Goal: Task Accomplishment & Management: Use online tool/utility

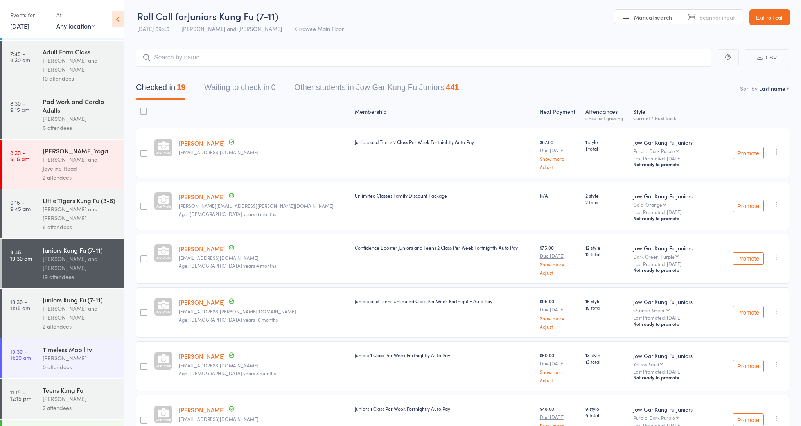
click at [69, 324] on div "Juniors Kung Fu (7-11) [PERSON_NAME] and [PERSON_NAME] 2 attendees" at bounding box center [83, 313] width 81 height 49
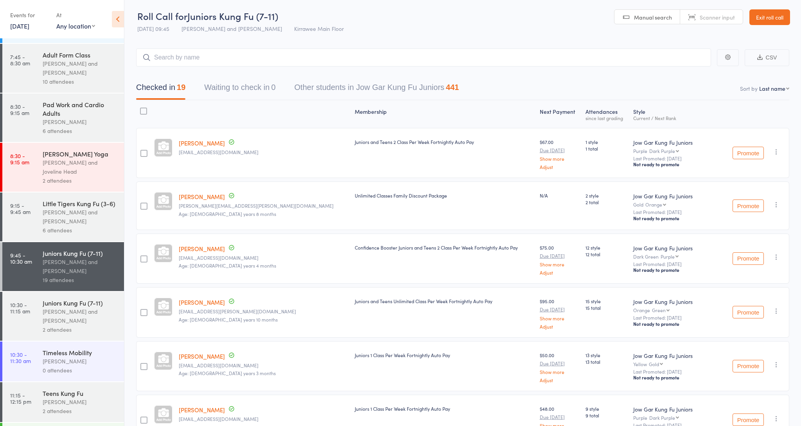
scroll to position [125, 0]
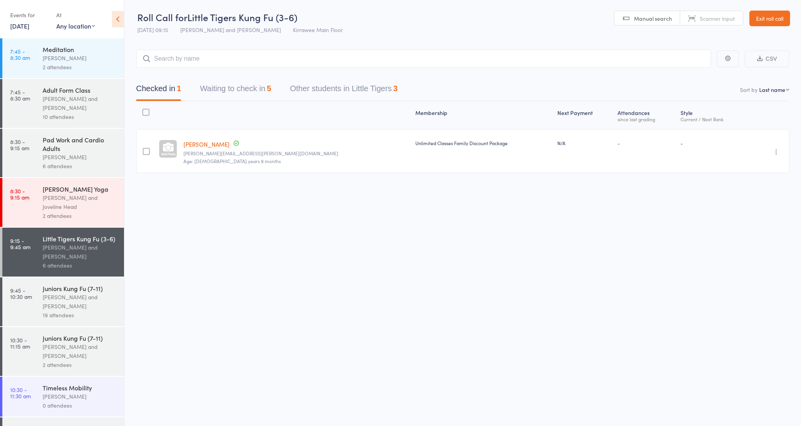
scroll to position [92, 0]
click at [74, 282] on div "Juniors Kung Fu (7-11)" at bounding box center [80, 286] width 75 height 9
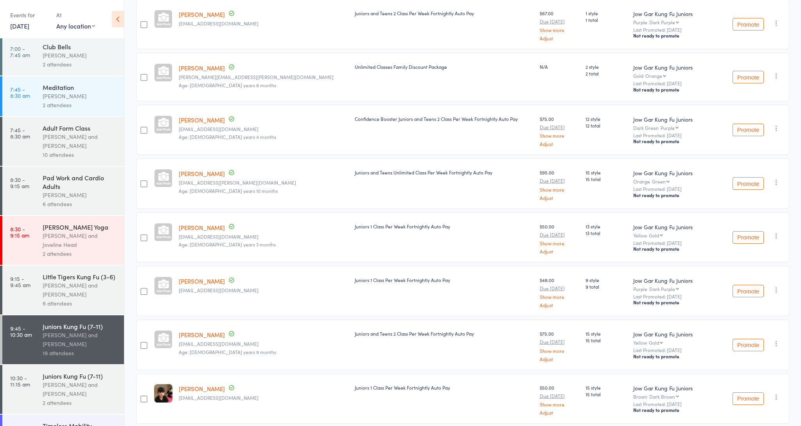
scroll to position [134, 0]
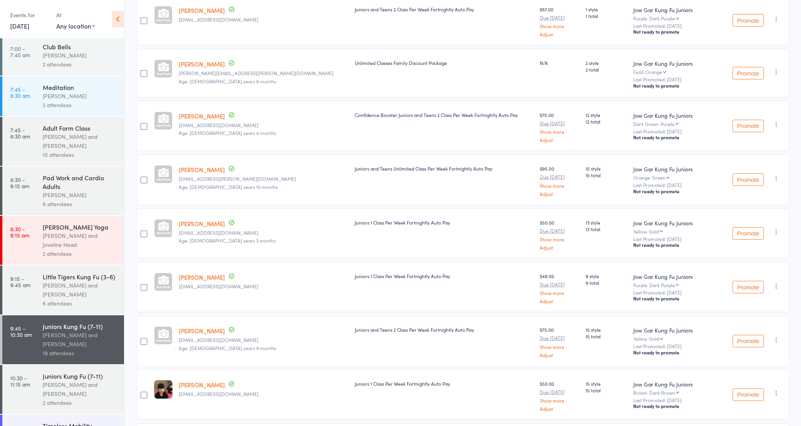
click at [77, 389] on div "[PERSON_NAME] and [PERSON_NAME]" at bounding box center [80, 389] width 75 height 18
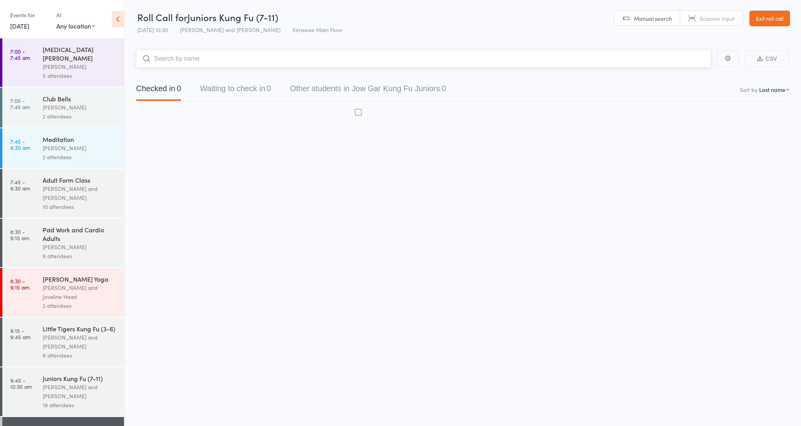
scroll to position [0, 0]
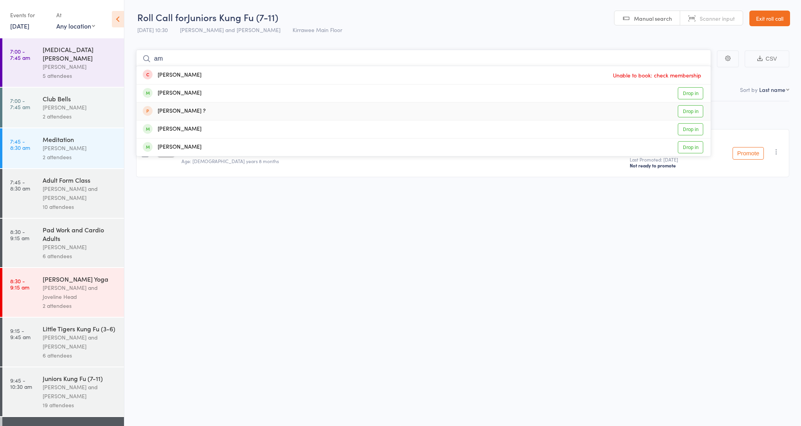
type input "a"
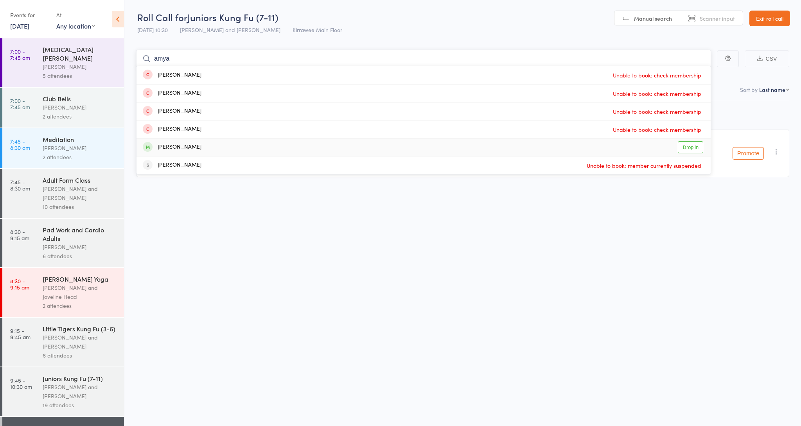
type input "amya"
click at [688, 147] on link "Drop in" at bounding box center [690, 147] width 25 height 12
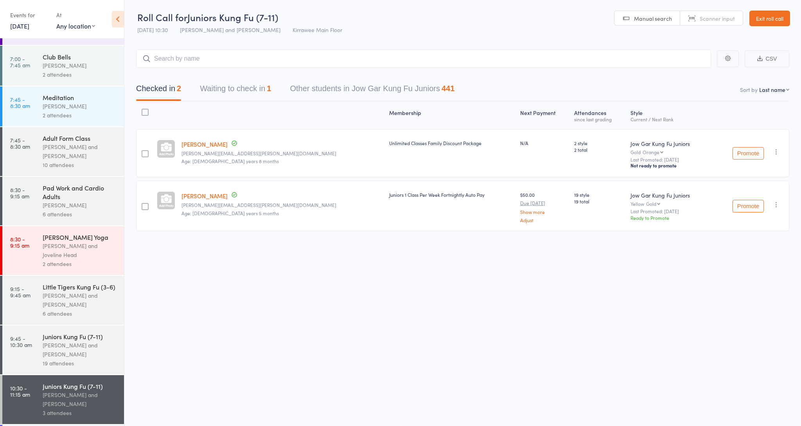
click at [34, 309] on link "9:15 - 9:45 am Little Tigers Kung Fu (3-6) [PERSON_NAME] and [PERSON_NAME] 6 at…" at bounding box center [63, 300] width 122 height 49
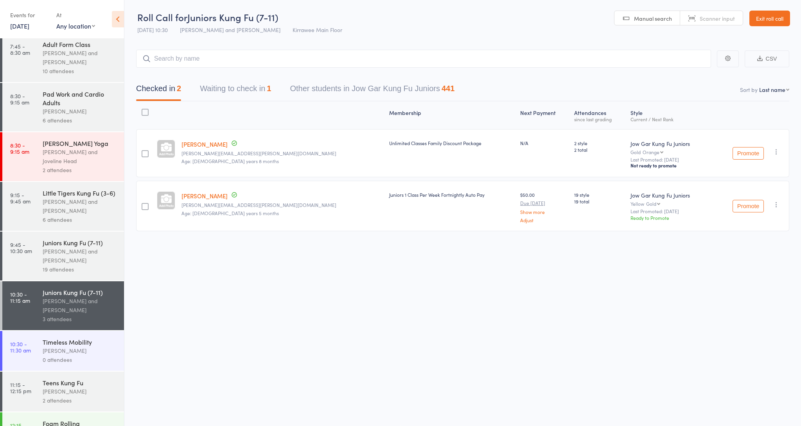
scroll to position [136, 0]
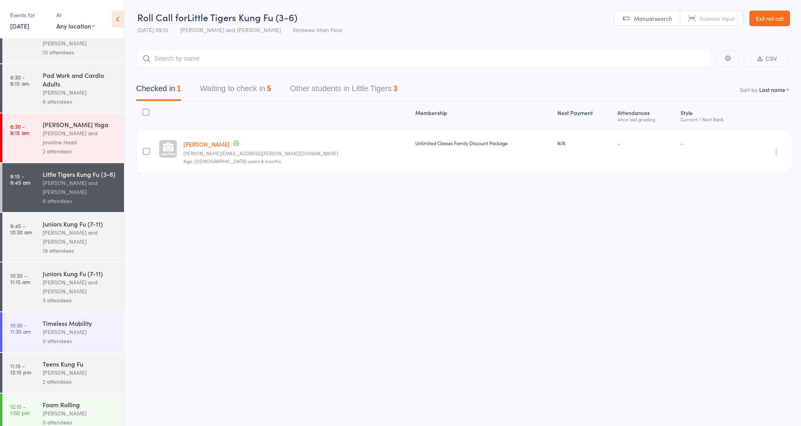
scroll to position [154, 0]
click at [77, 269] on div "Juniors Kung Fu (7-11)" at bounding box center [80, 273] width 75 height 9
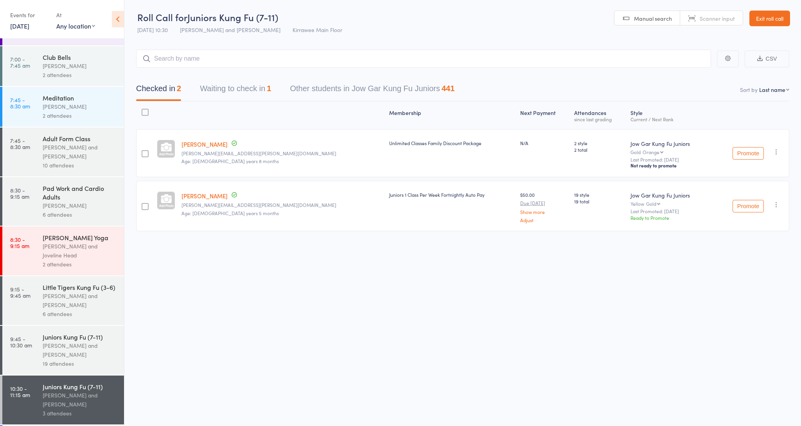
scroll to position [38, 0]
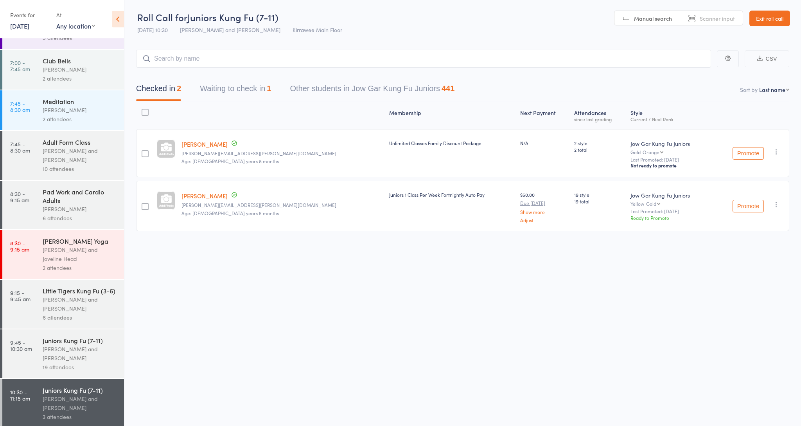
click at [113, 299] on div "[PERSON_NAME] and [PERSON_NAME]" at bounding box center [80, 304] width 75 height 18
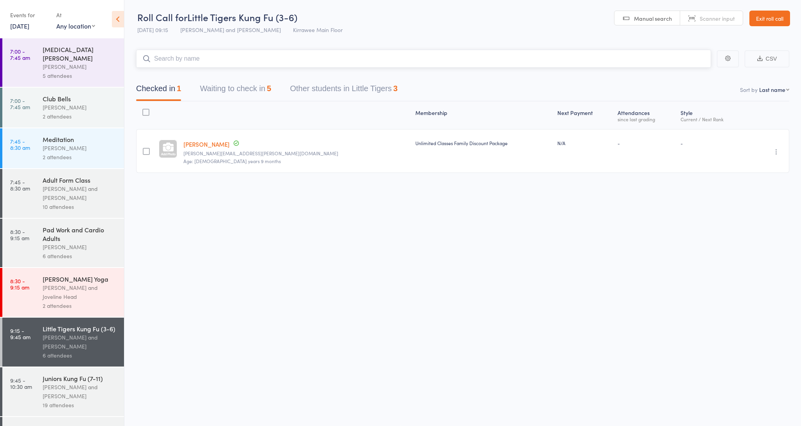
type input "r"
drag, startPoint x: 53, startPoint y: 369, endPoint x: 62, endPoint y: 368, distance: 9.1
click at [58, 374] on div "Juniors Kung Fu (7-11)" at bounding box center [80, 378] width 75 height 9
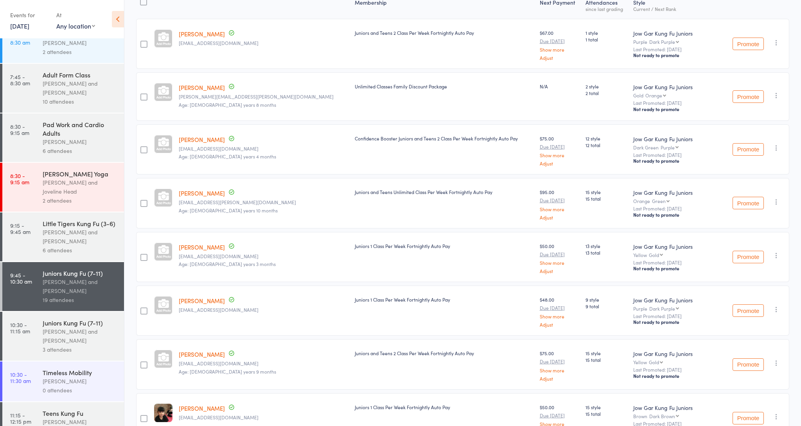
scroll to position [112, 0]
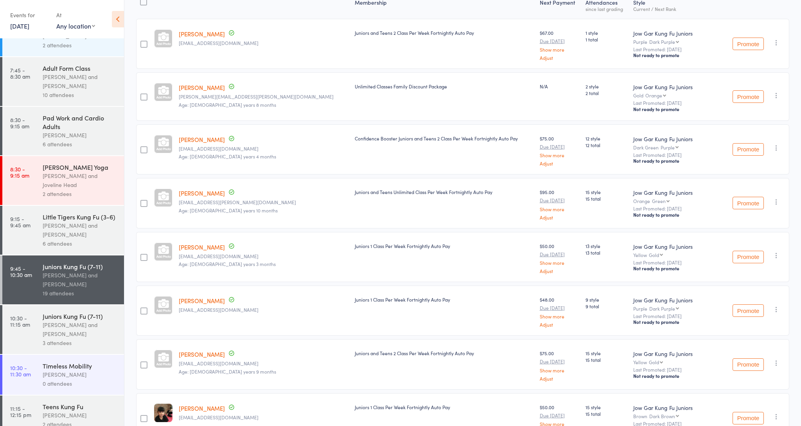
click at [88, 325] on div "[PERSON_NAME] and [PERSON_NAME]" at bounding box center [80, 329] width 75 height 18
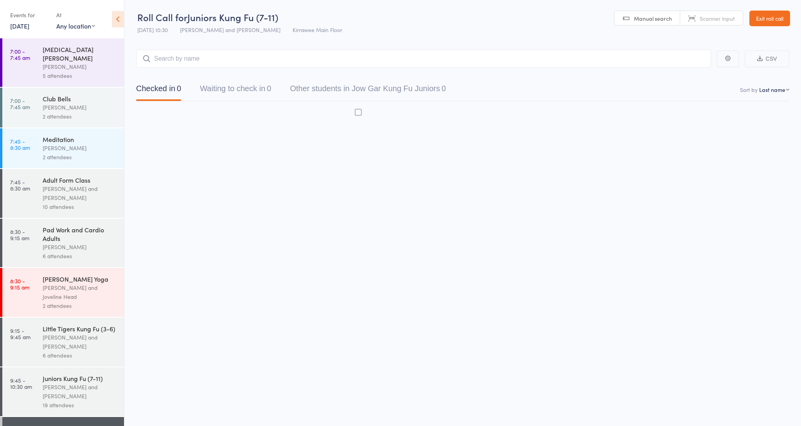
scroll to position [0, 0]
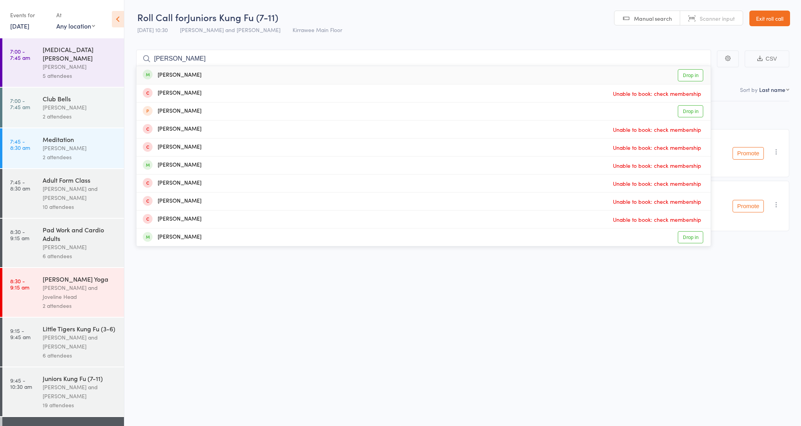
type input "[PERSON_NAME]"
drag, startPoint x: 269, startPoint y: 136, endPoint x: 683, endPoint y: 239, distance: 425.8
click at [683, 239] on link "Drop in" at bounding box center [690, 237] width 25 height 12
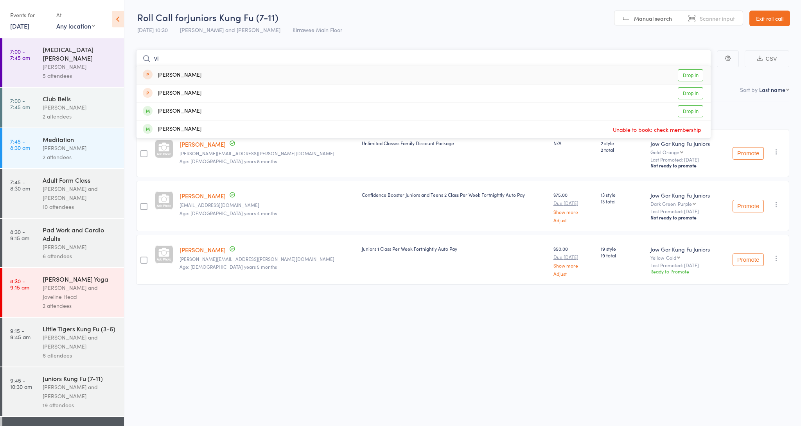
type input "v"
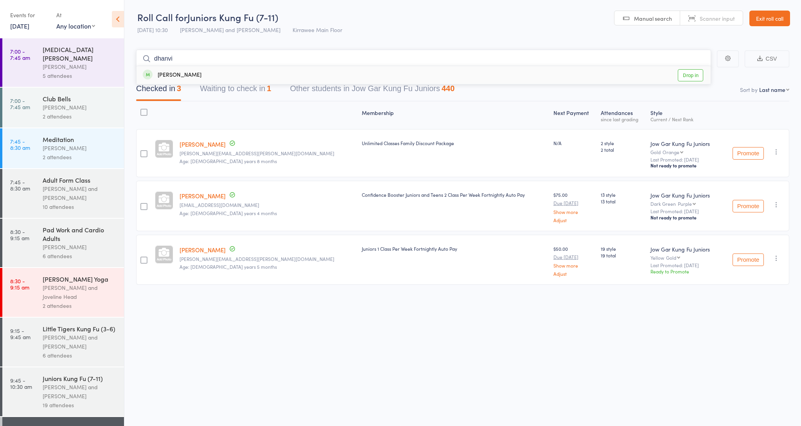
type input "dhanvi"
click at [695, 75] on link "Drop in" at bounding box center [690, 75] width 25 height 12
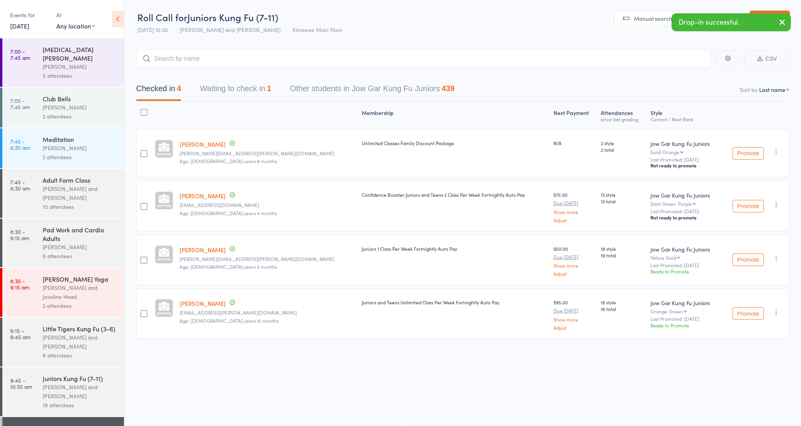
click at [776, 312] on icon "button" at bounding box center [776, 312] width 8 height 8
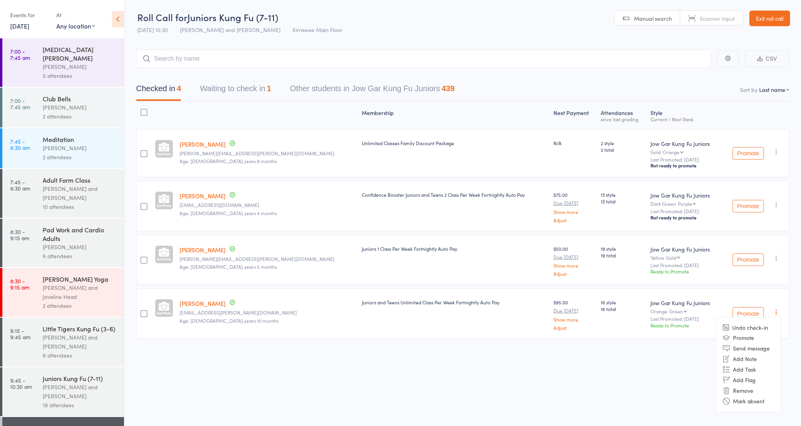
click at [743, 392] on li "Remove" at bounding box center [748, 390] width 65 height 11
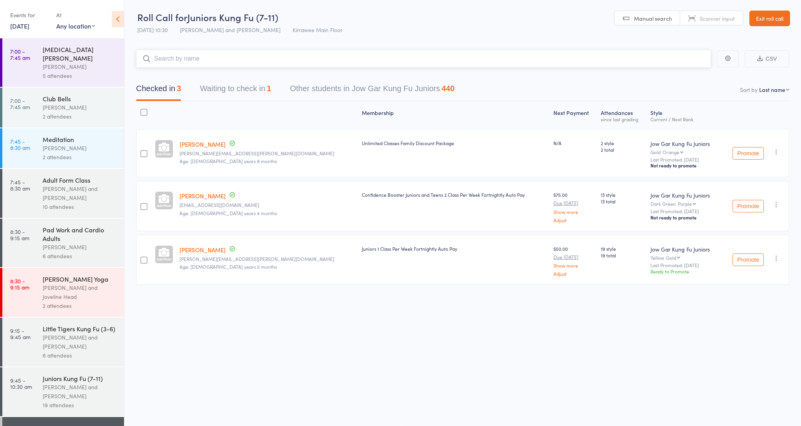
click at [243, 58] on input "search" at bounding box center [423, 59] width 575 height 18
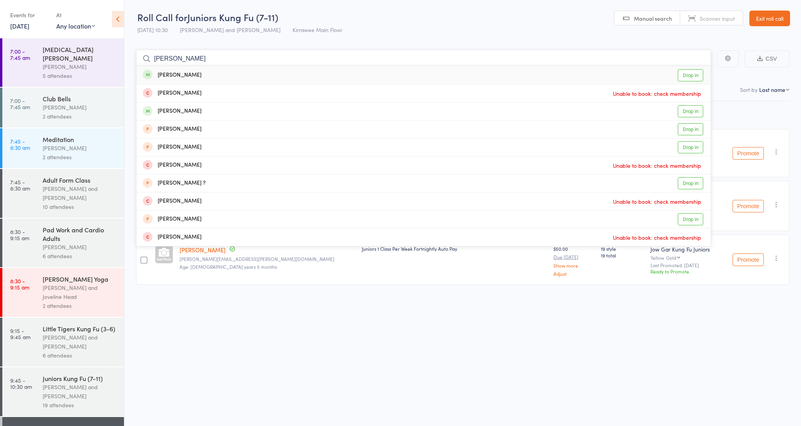
type input "[PERSON_NAME]"
drag, startPoint x: 243, startPoint y: 58, endPoint x: 695, endPoint y: 81, distance: 452.3
click at [695, 80] on link "Drop in" at bounding box center [690, 75] width 25 height 12
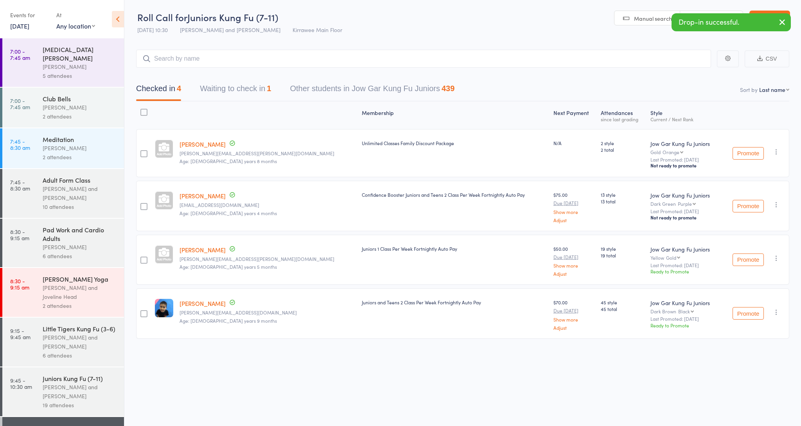
click at [774, 311] on icon "button" at bounding box center [776, 312] width 8 height 8
click at [766, 385] on li "Remove" at bounding box center [748, 390] width 65 height 11
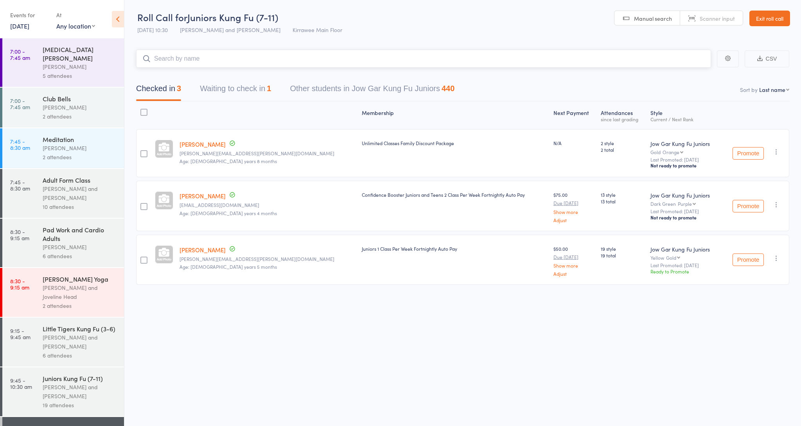
click at [376, 62] on input "search" at bounding box center [423, 59] width 575 height 18
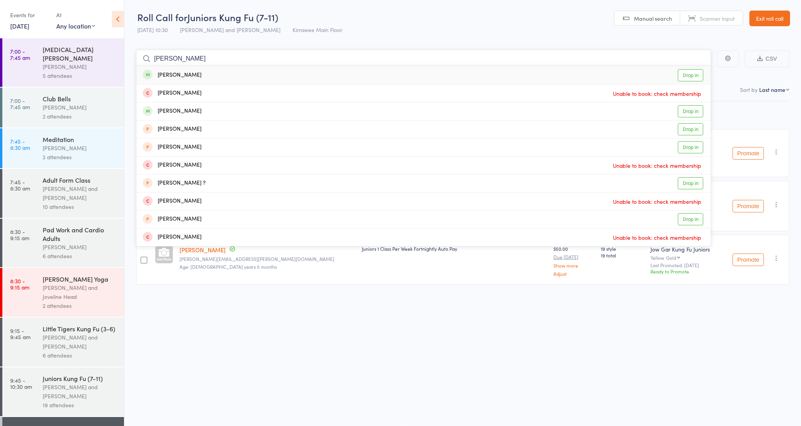
type input "[PERSON_NAME]"
drag, startPoint x: 376, startPoint y: 62, endPoint x: 698, endPoint y: 113, distance: 325.9
click at [698, 113] on link "Drop in" at bounding box center [690, 111] width 25 height 12
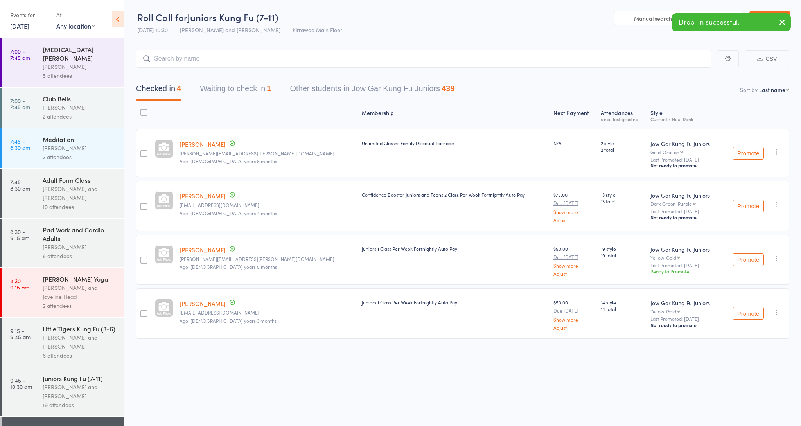
click at [773, 310] on icon "button" at bounding box center [776, 312] width 8 height 8
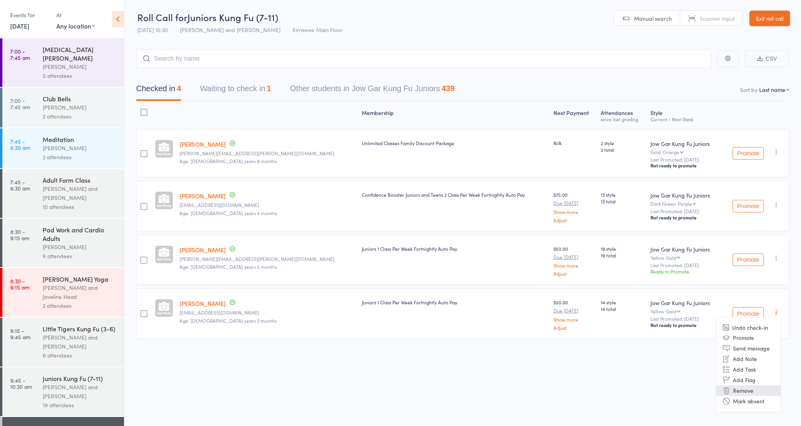
click at [743, 392] on li "Remove" at bounding box center [748, 390] width 65 height 11
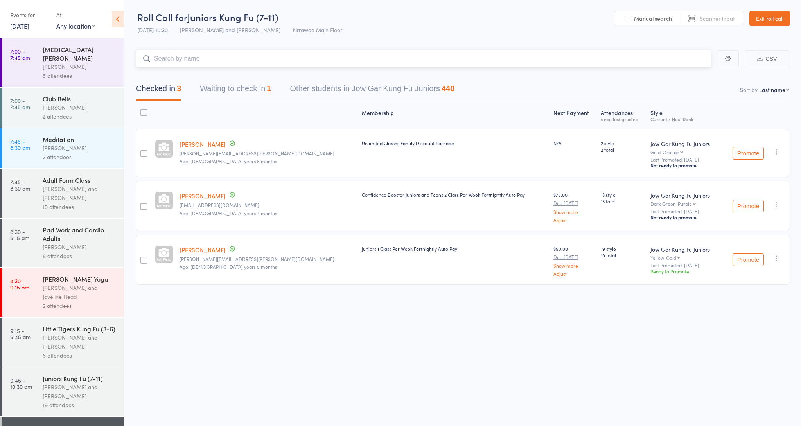
click at [328, 58] on input "search" at bounding box center [423, 59] width 575 height 18
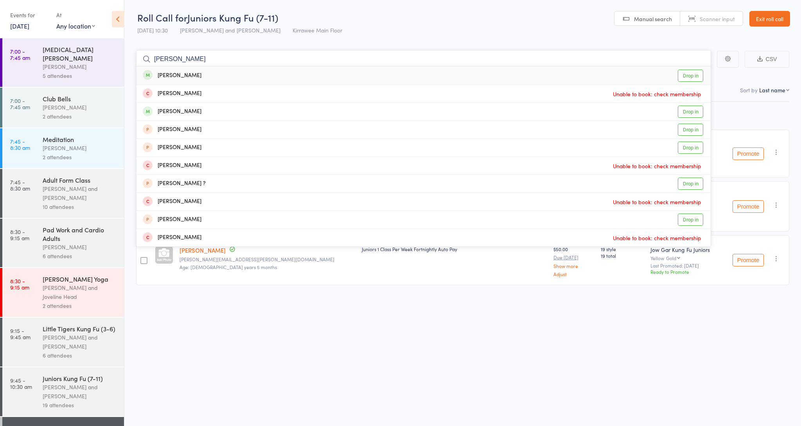
scroll to position [0, 0]
type input "[PERSON_NAME]"
click at [49, 400] on div "19 attendees" at bounding box center [80, 404] width 75 height 9
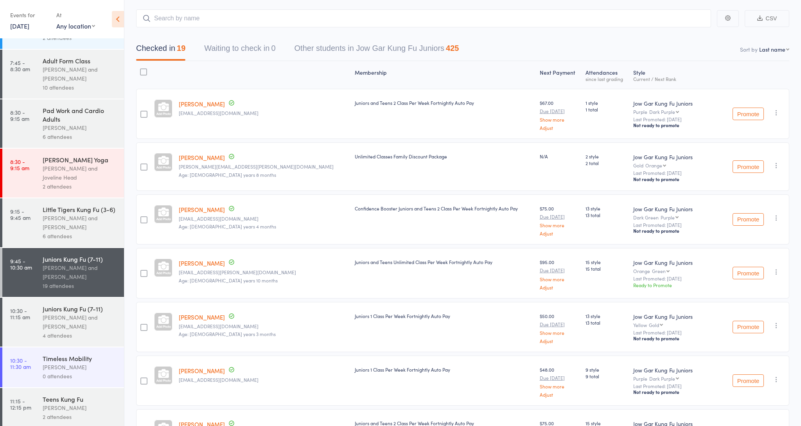
scroll to position [120, 0]
click at [63, 296] on div "Juniors Kung Fu (7-11) [PERSON_NAME] and [PERSON_NAME] 4 attendees" at bounding box center [83, 320] width 81 height 49
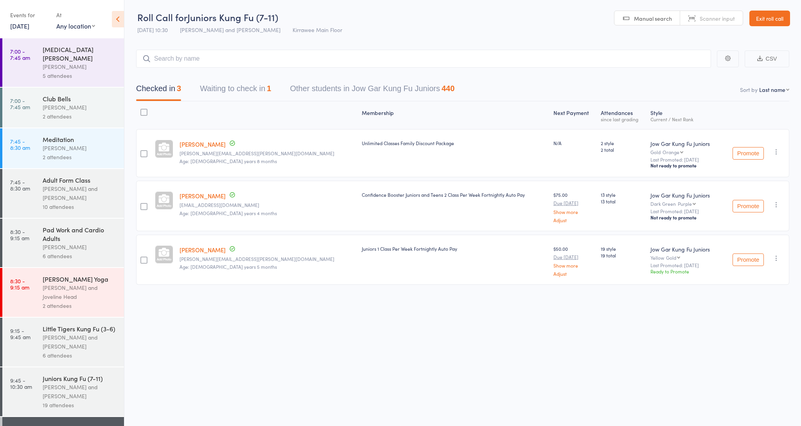
click at [255, 60] on input "search" at bounding box center [423, 59] width 575 height 18
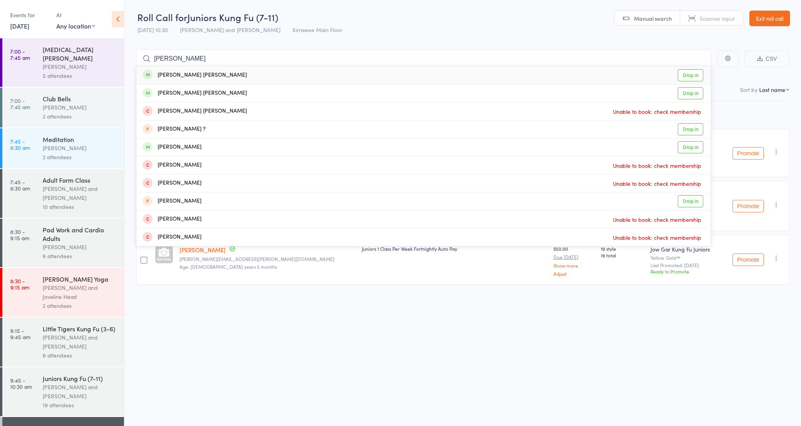
type input "[PERSON_NAME]"
click at [682, 77] on link "Drop in" at bounding box center [690, 75] width 25 height 12
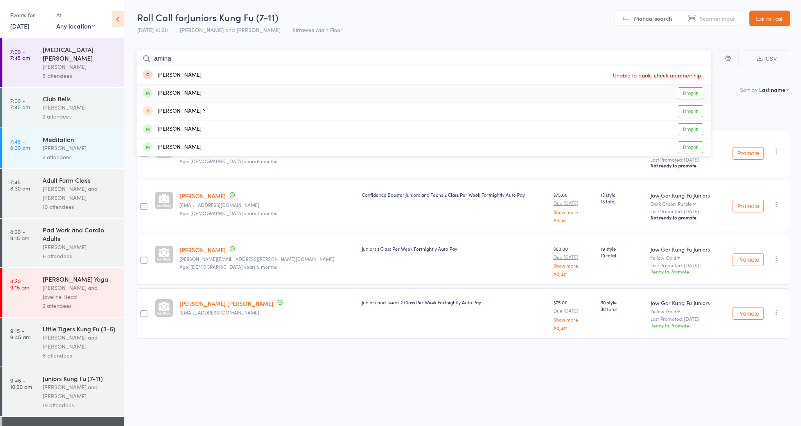
type input "amina"
click at [681, 97] on link "Drop in" at bounding box center [690, 93] width 25 height 12
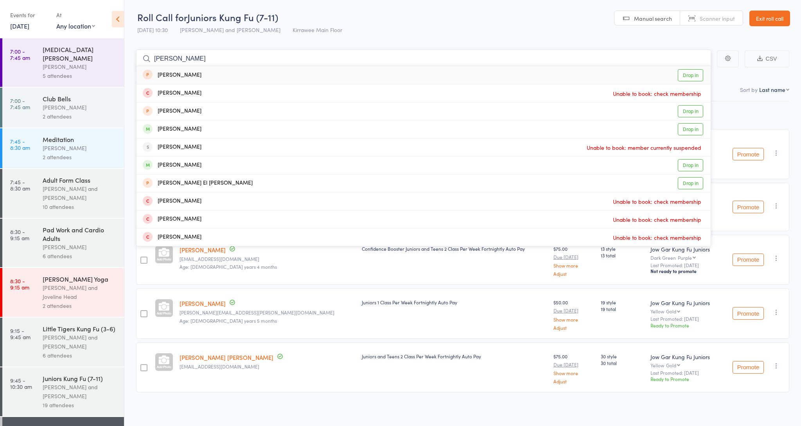
type input "[PERSON_NAME]"
drag, startPoint x: 329, startPoint y: 306, endPoint x: 696, endPoint y: 129, distance: 406.9
click at [696, 129] on link "Drop in" at bounding box center [690, 129] width 25 height 12
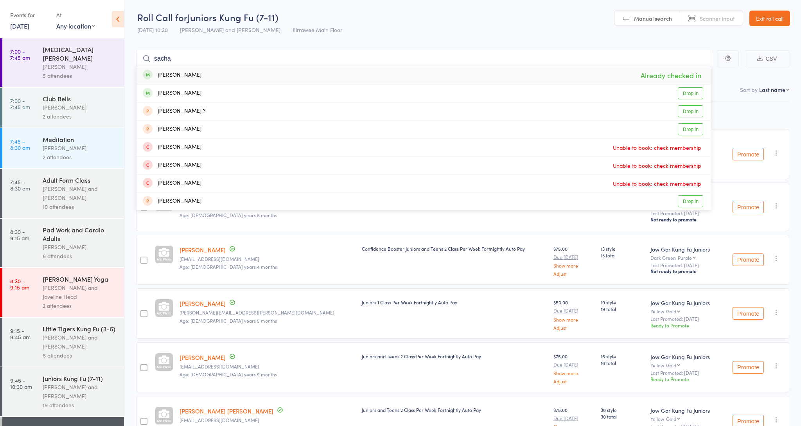
click at [411, 35] on header "Roll Call for Juniors Kung Fu (7-11) [DATE] 10:30 [PERSON_NAME] and [PERSON_NAM…" at bounding box center [462, 19] width 677 height 38
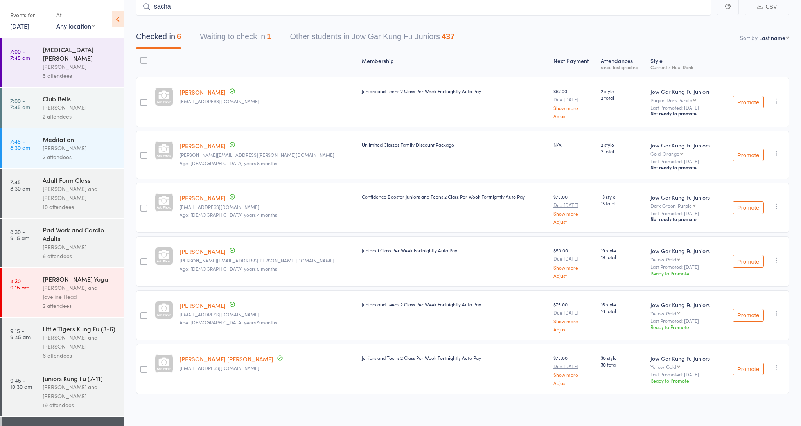
scroll to position [52, 0]
click at [681, 12] on input "sacha" at bounding box center [423, 7] width 575 height 18
type input "s"
drag, startPoint x: 681, startPoint y: 12, endPoint x: 620, endPoint y: 34, distance: 65.3
click at [650, 24] on main "CSV Checked in 6 Waiting to check in 1 Other students in Jow Gar Kung Fu Junior…" at bounding box center [462, 207] width 677 height 443
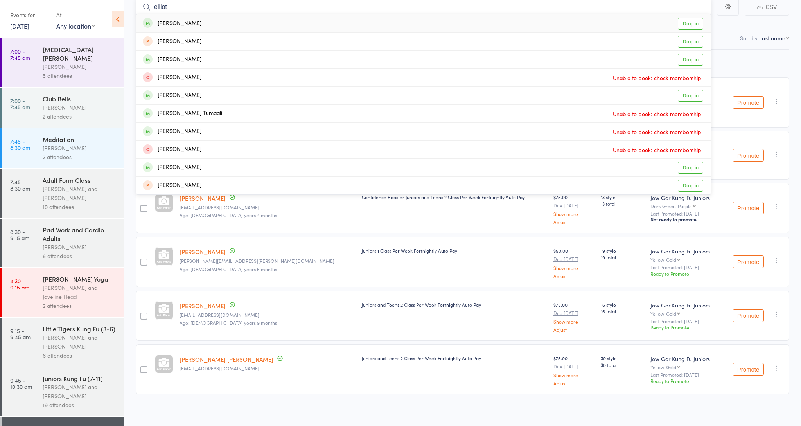
type input "[PERSON_NAME]"
drag, startPoint x: 610, startPoint y: 33, endPoint x: 683, endPoint y: 25, distance: 73.6
click at [681, 24] on link "Drop in" at bounding box center [690, 24] width 25 height 12
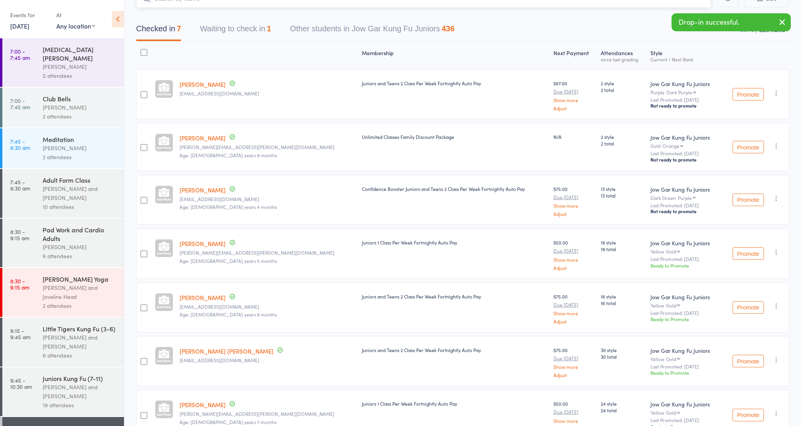
scroll to position [105, 0]
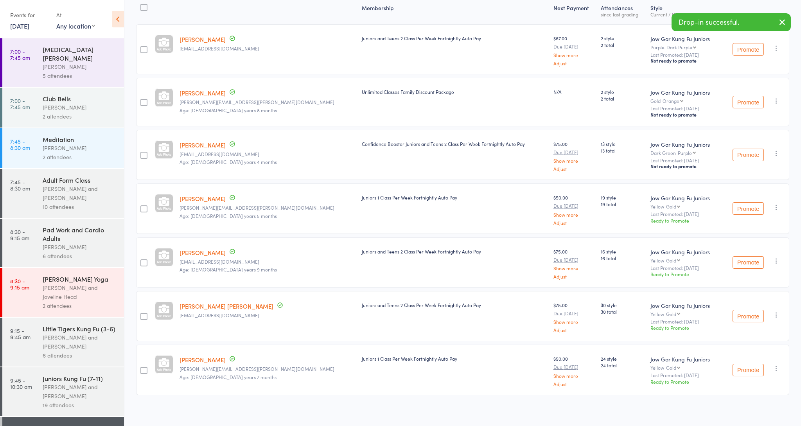
click at [776, 369] on button "button" at bounding box center [776, 368] width 9 height 9
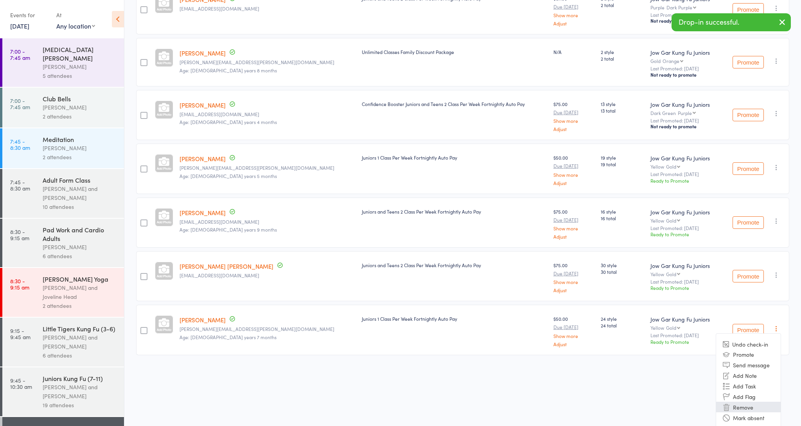
scroll to position [145, 0]
click at [727, 404] on icon at bounding box center [726, 407] width 7 height 7
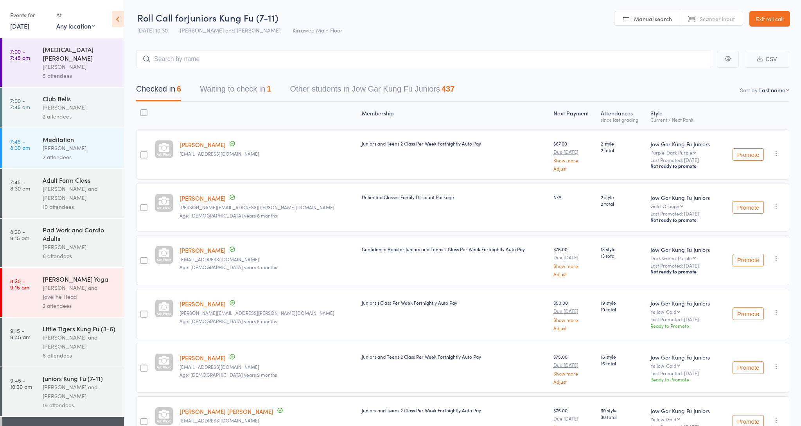
scroll to position [0, 0]
click at [212, 65] on input "search" at bounding box center [423, 59] width 575 height 18
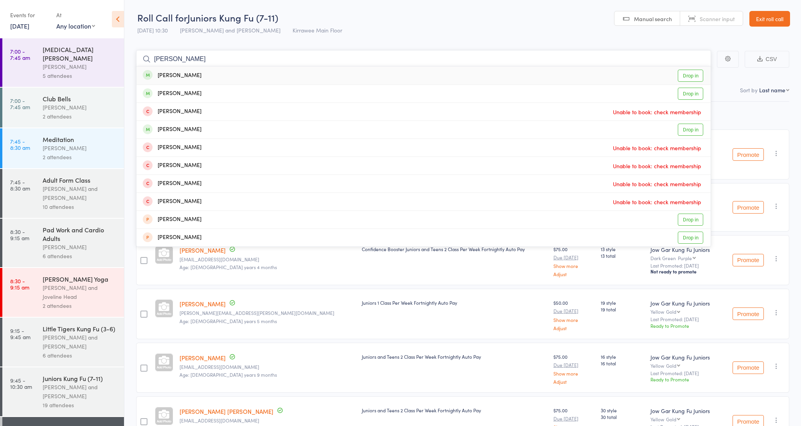
type input "[PERSON_NAME]"
drag, startPoint x: 214, startPoint y: 65, endPoint x: 687, endPoint y: 95, distance: 474.2
click at [687, 95] on link "Drop in" at bounding box center [690, 94] width 25 height 12
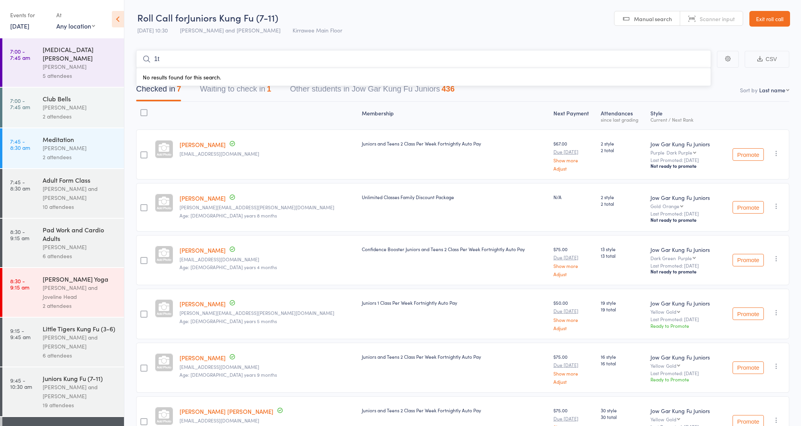
type input "1"
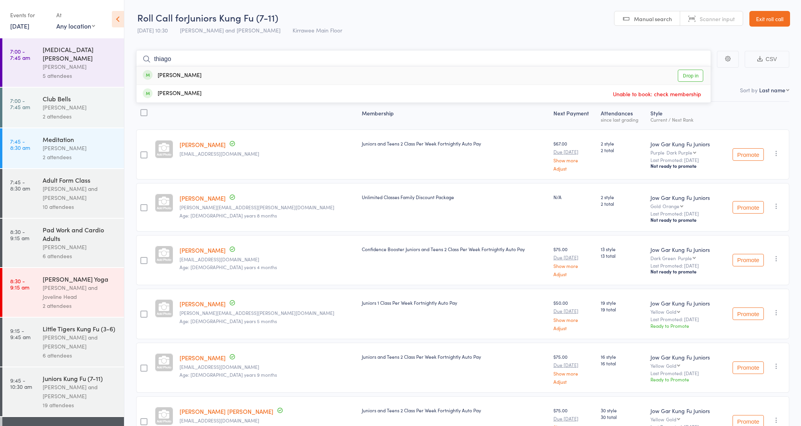
type input "Thiago"
drag, startPoint x: 711, startPoint y: 0, endPoint x: 683, endPoint y: 74, distance: 79.5
click at [683, 74] on link "Drop in" at bounding box center [690, 76] width 25 height 12
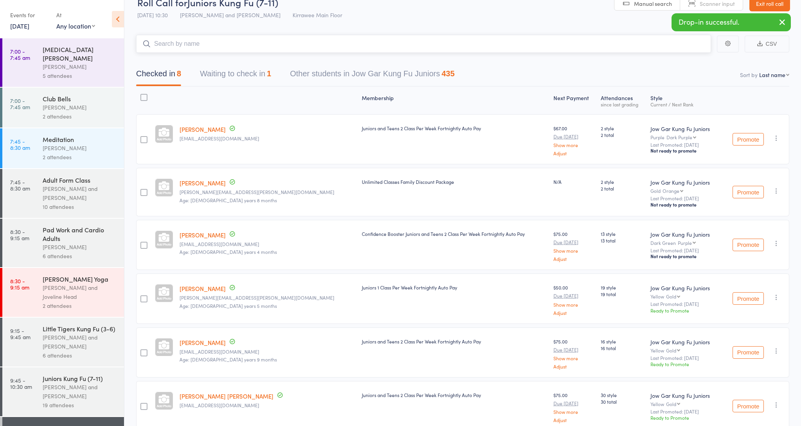
scroll to position [21, 0]
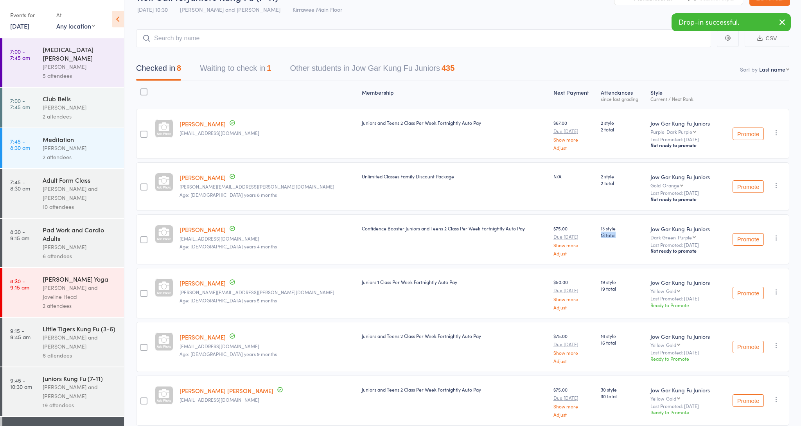
drag, startPoint x: 615, startPoint y: 232, endPoint x: 613, endPoint y: 228, distance: 4.4
click at [614, 228] on div "13 style 13 total" at bounding box center [623, 239] width 50 height 50
drag, startPoint x: 397, startPoint y: 257, endPoint x: 382, endPoint y: 255, distance: 14.9
click at [397, 257] on div "Confidence Booster Juniors and Teens 2 Class Per Week Fortnightly Auto Pay" at bounding box center [455, 239] width 192 height 50
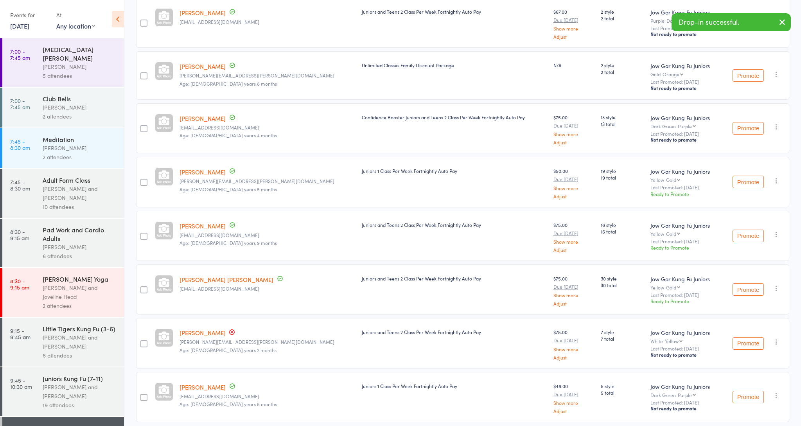
scroll to position [134, 0]
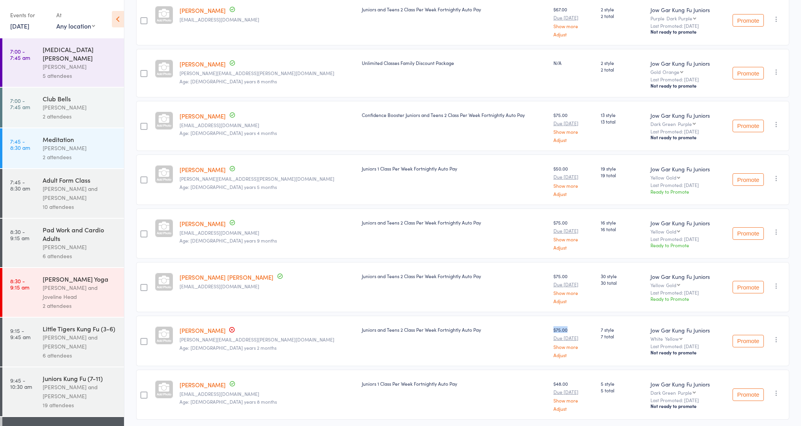
drag, startPoint x: 523, startPoint y: 327, endPoint x: 485, endPoint y: 325, distance: 38.4
click at [485, 325] on member-row "Tiago Toledo [EMAIL_ADDRESS][PERSON_NAME][DOMAIN_NAME] Age: [DEMOGRAPHIC_DATA] …" at bounding box center [462, 341] width 653 height 50
click at [438, 382] on div "Juniors 1 Class Per Week Fortnightly Auto Pay" at bounding box center [454, 383] width 185 height 7
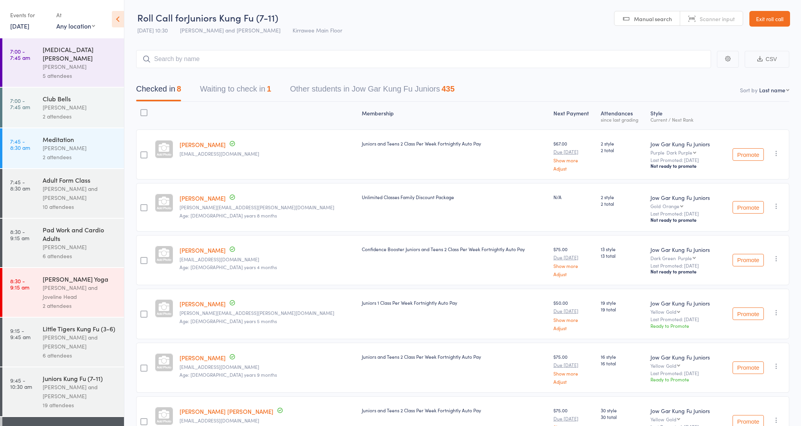
scroll to position [0, 0]
click at [99, 112] on div "2 attendees" at bounding box center [80, 116] width 75 height 9
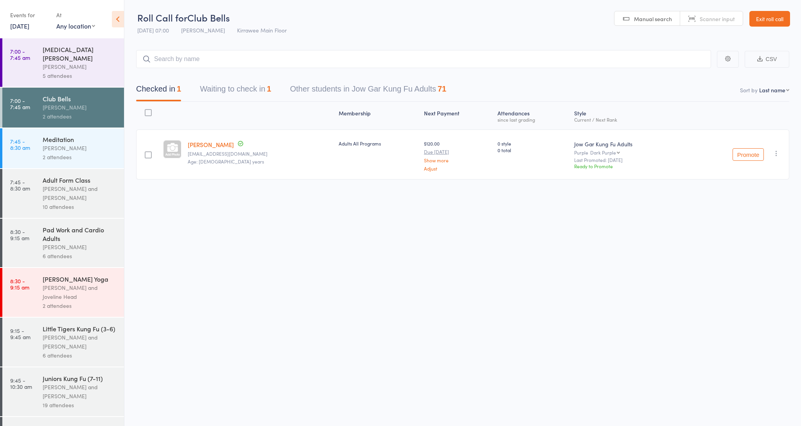
click at [73, 135] on div "Meditation" at bounding box center [80, 139] width 75 height 9
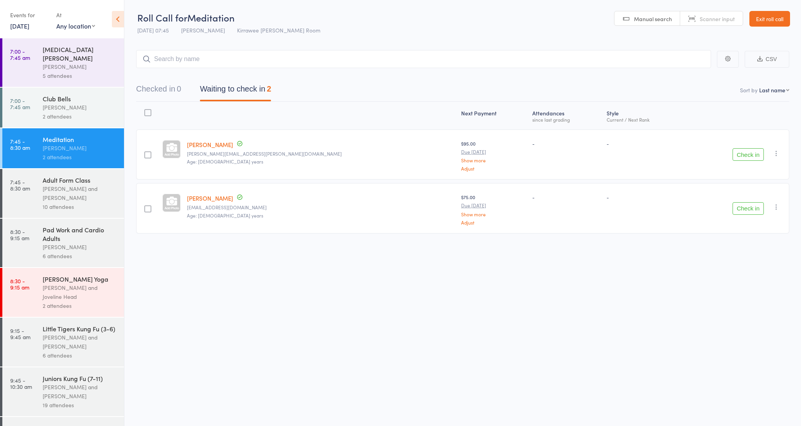
click at [69, 176] on div "Adult Form Class" at bounding box center [80, 180] width 75 height 9
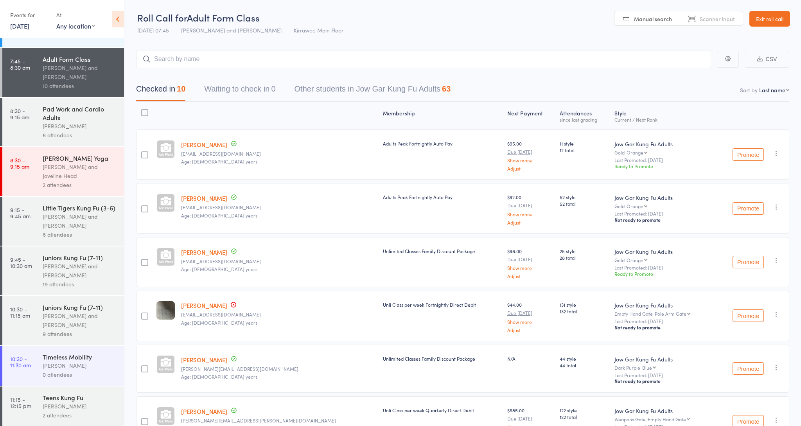
scroll to position [151, 0]
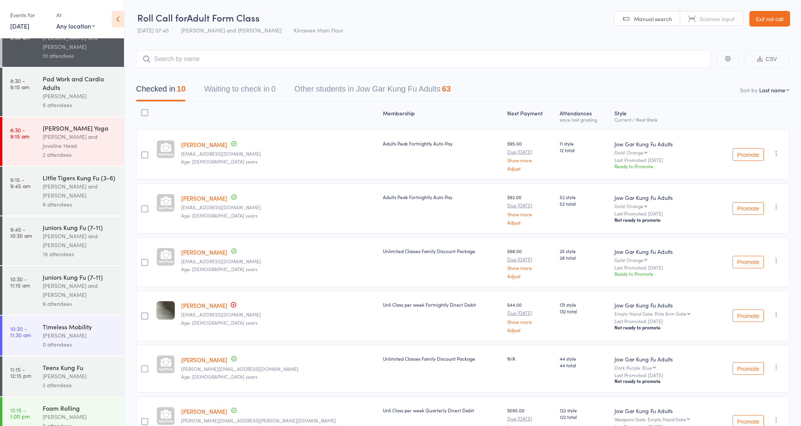
click at [83, 281] on div "[PERSON_NAME] and [PERSON_NAME]" at bounding box center [80, 290] width 75 height 18
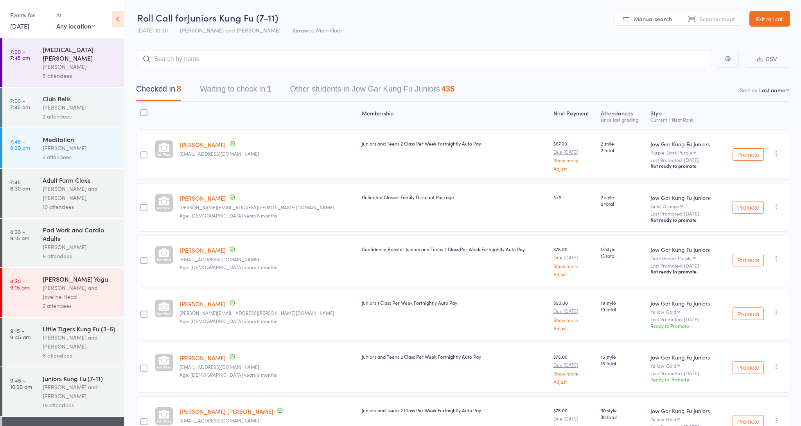
click at [75, 185] on div "[PERSON_NAME] and [PERSON_NAME]" at bounding box center [80, 193] width 75 height 18
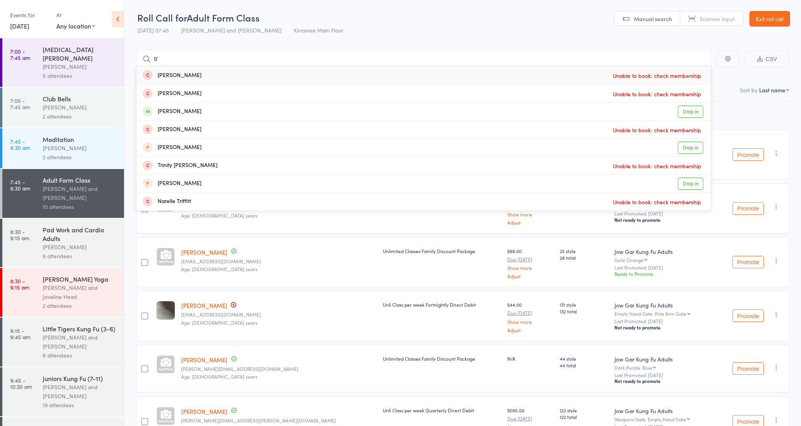
type input "t"
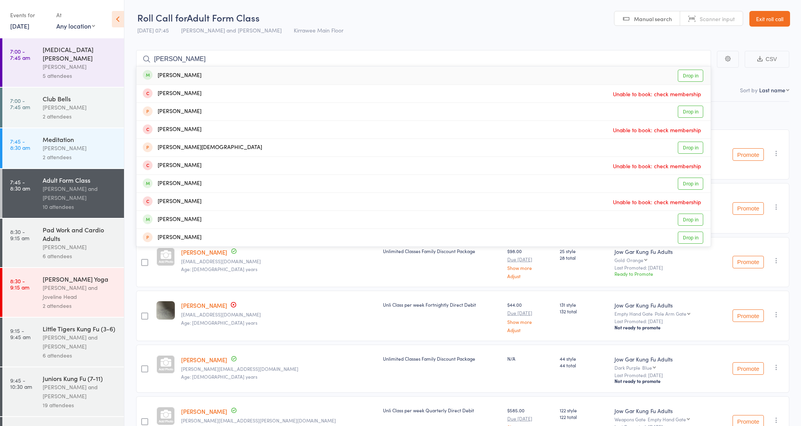
type input "[PERSON_NAME]"
drag, startPoint x: 659, startPoint y: 56, endPoint x: 209, endPoint y: 74, distance: 449.7
click at [209, 74] on div "[PERSON_NAME] Drop in" at bounding box center [423, 75] width 574 height 18
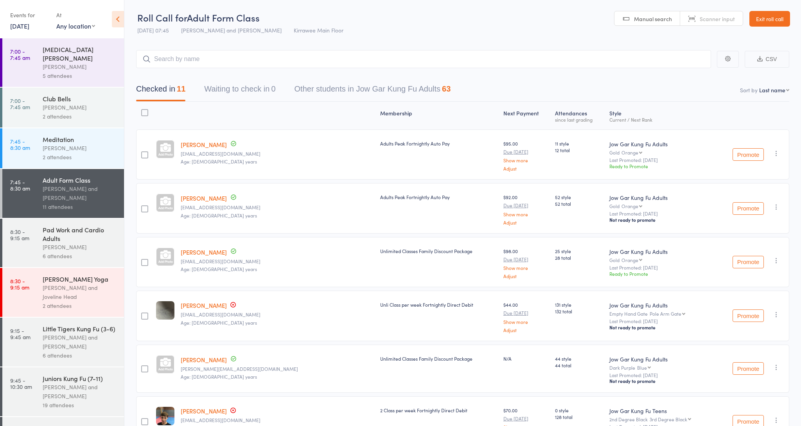
click at [48, 335] on div "[PERSON_NAME] and [PERSON_NAME]" at bounding box center [80, 342] width 75 height 18
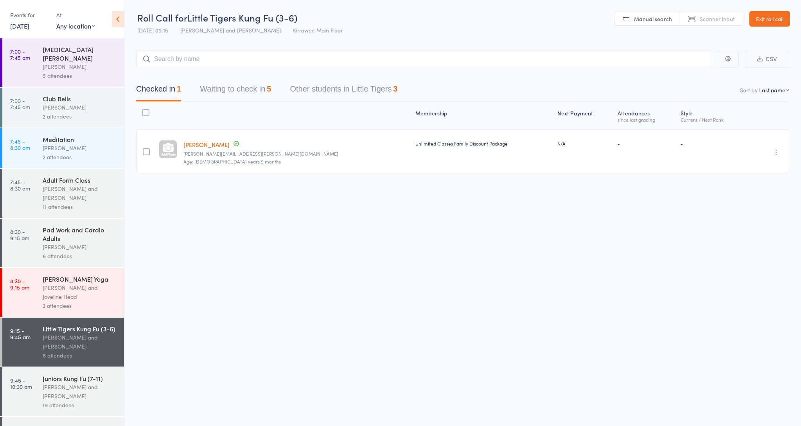
click at [225, 93] on button "Waiting to check in 5" at bounding box center [235, 91] width 71 height 21
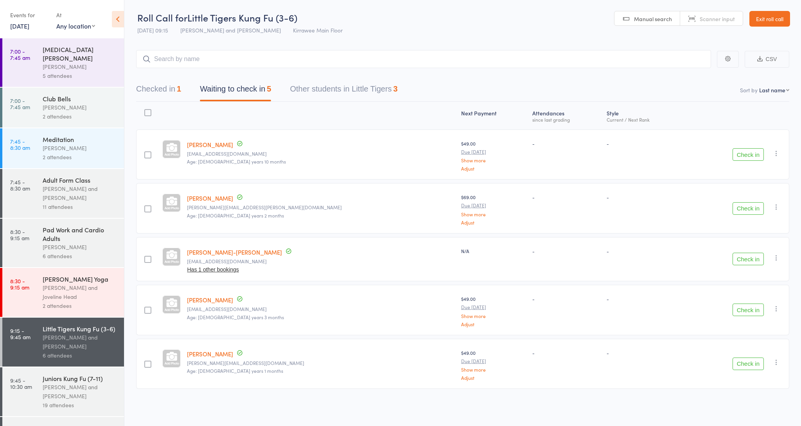
click at [736, 152] on button "Check in" at bounding box center [748, 154] width 31 height 13
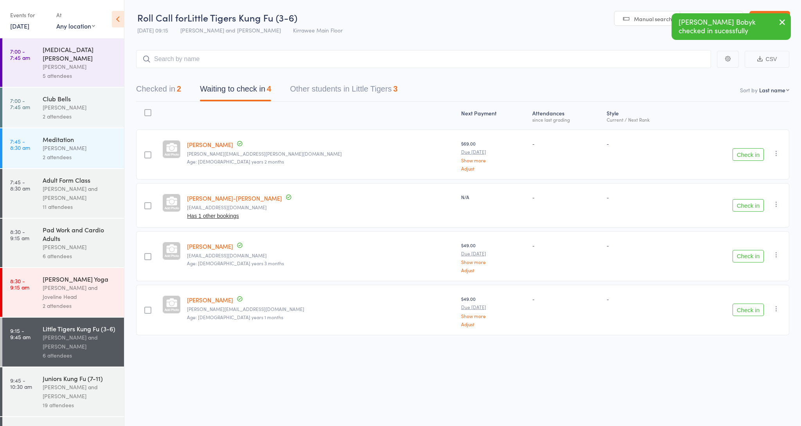
click at [736, 152] on button "Check in" at bounding box center [748, 154] width 31 height 13
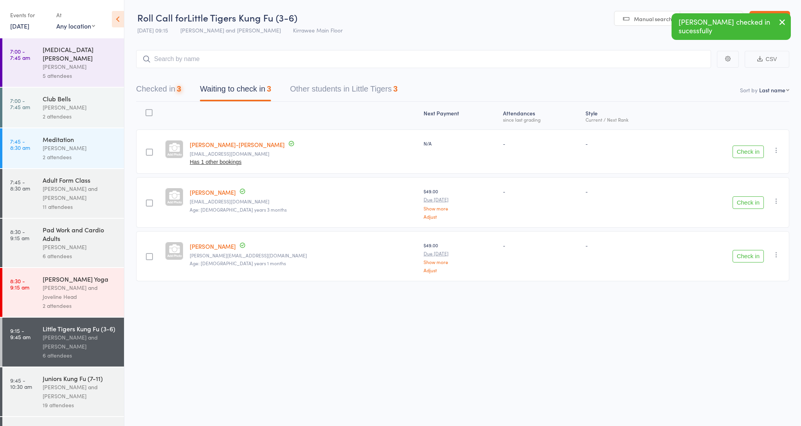
click at [736, 152] on button "Check in" at bounding box center [748, 151] width 31 height 13
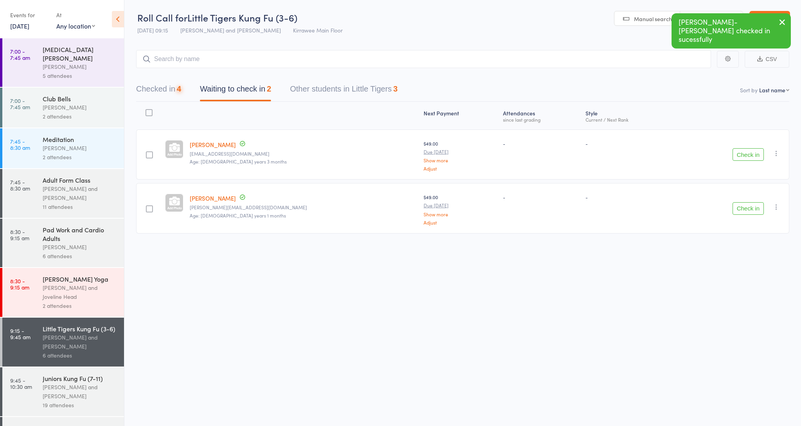
click at [736, 152] on button "Check in" at bounding box center [748, 154] width 31 height 13
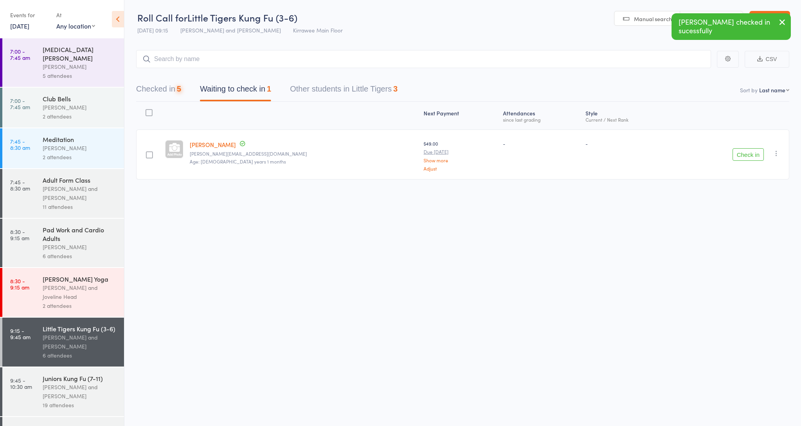
click at [736, 152] on button "Check in" at bounding box center [748, 154] width 31 height 13
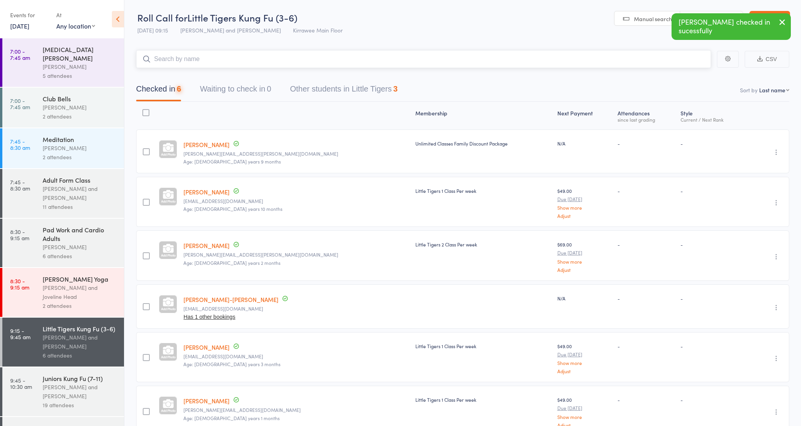
click at [258, 61] on input "search" at bounding box center [423, 59] width 575 height 18
type input "riva"
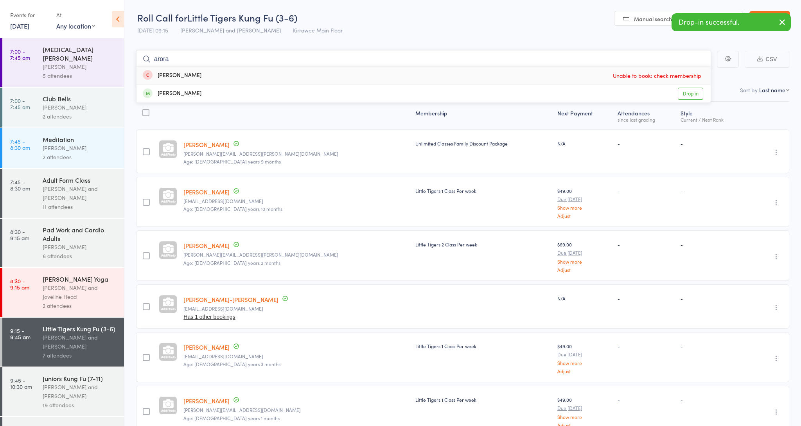
type input "aurora"
drag, startPoint x: 258, startPoint y: 61, endPoint x: 277, endPoint y: 92, distance: 36.5
click at [277, 92] on div "[PERSON_NAME] Drop in" at bounding box center [423, 94] width 574 height 18
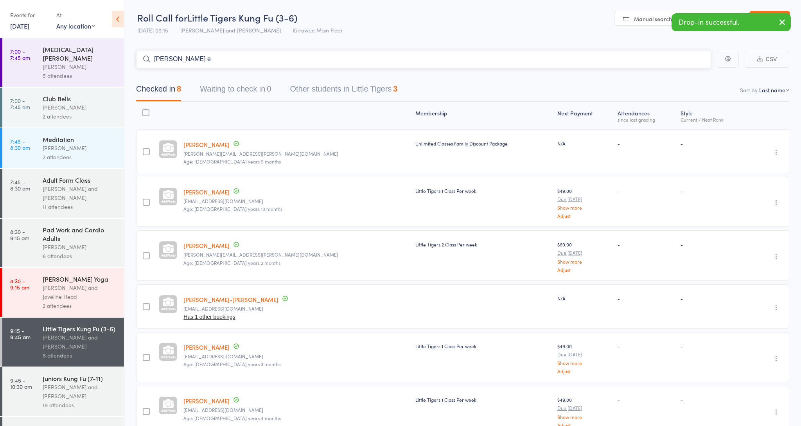
type input "[PERSON_NAME]"
type input "saylen"
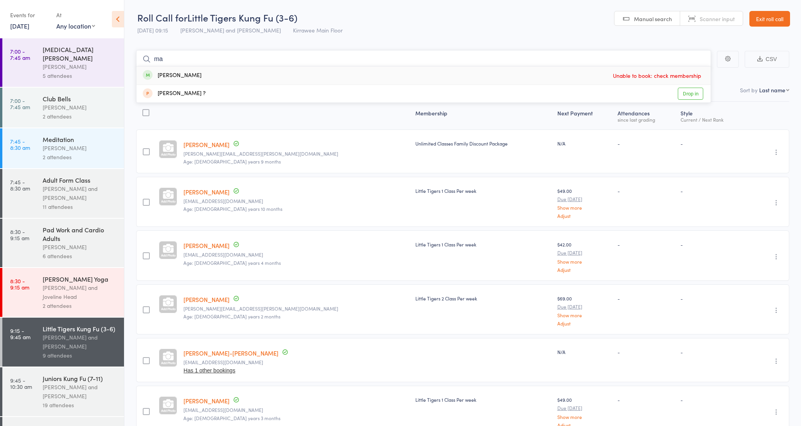
type input "m"
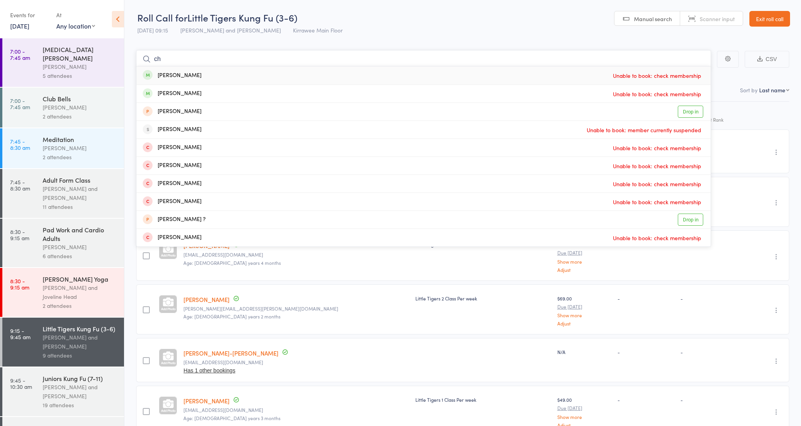
type input "c"
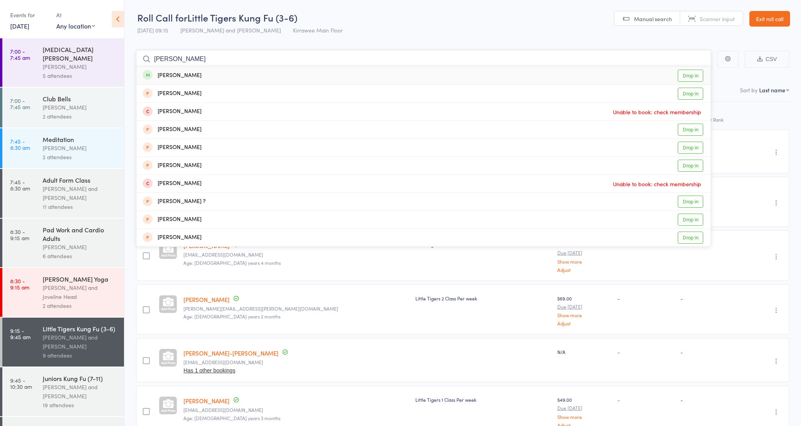
type input "[PERSON_NAME]"
click at [172, 75] on div "[PERSON_NAME]" at bounding box center [172, 75] width 59 height 9
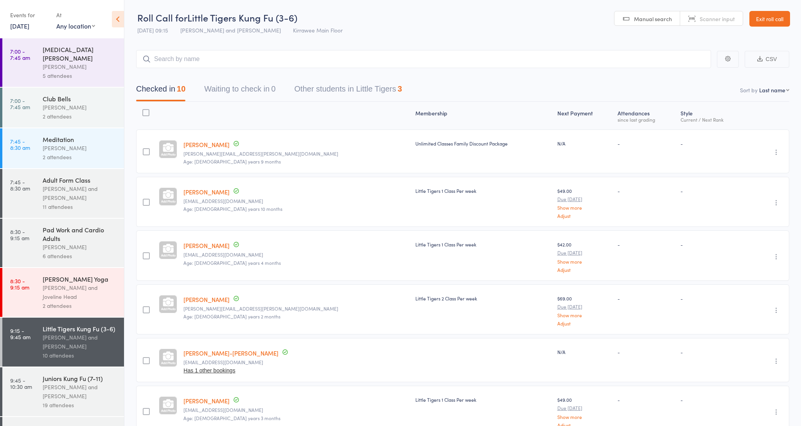
click at [29, 25] on link "[DATE]" at bounding box center [19, 26] width 19 height 9
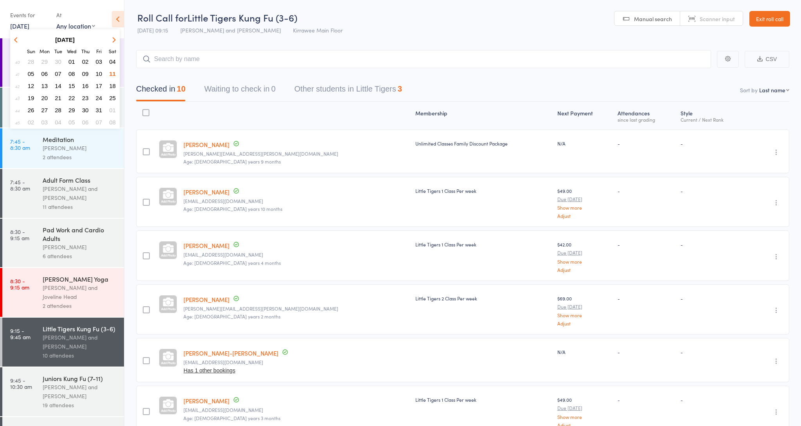
click at [115, 61] on span "04" at bounding box center [112, 61] width 7 height 7
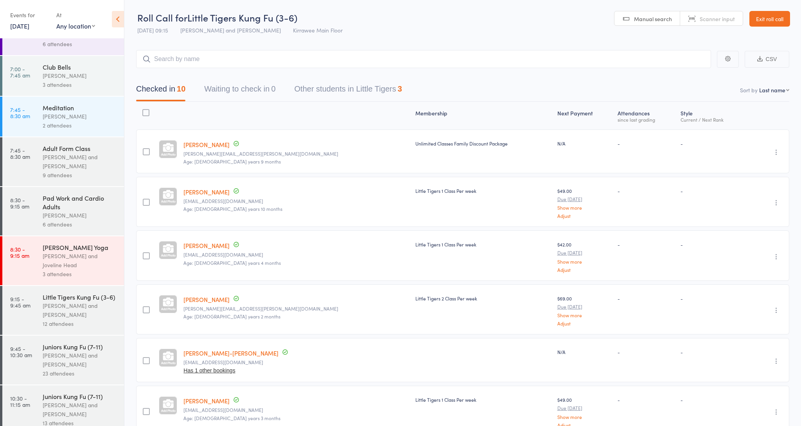
scroll to position [48, 0]
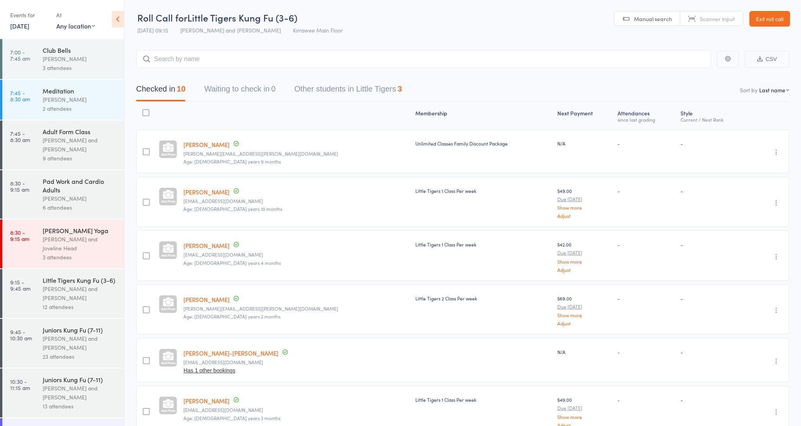
click at [69, 302] on div "12 attendees" at bounding box center [80, 306] width 75 height 9
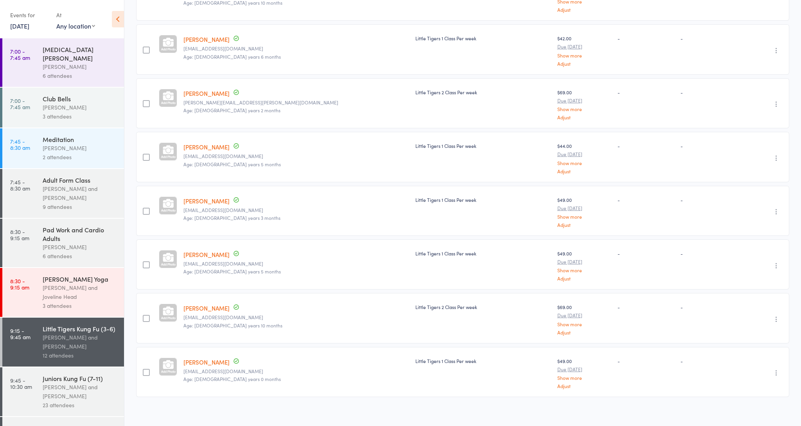
scroll to position [367, 0]
click at [29, 26] on link "[DATE]" at bounding box center [19, 26] width 19 height 9
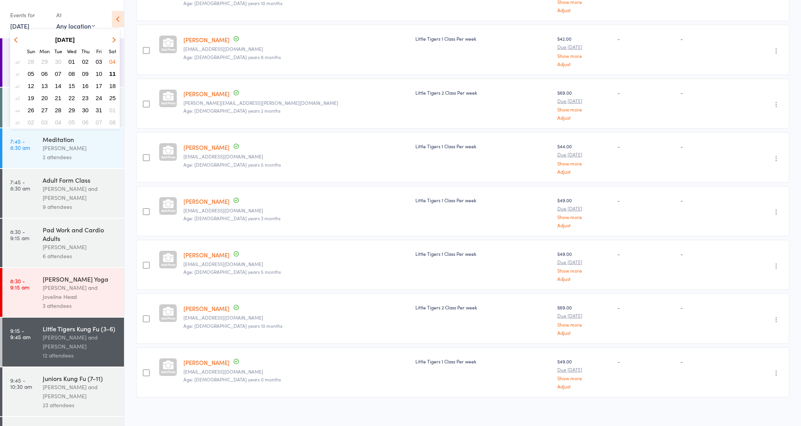
click at [114, 72] on span "11" at bounding box center [112, 73] width 7 height 7
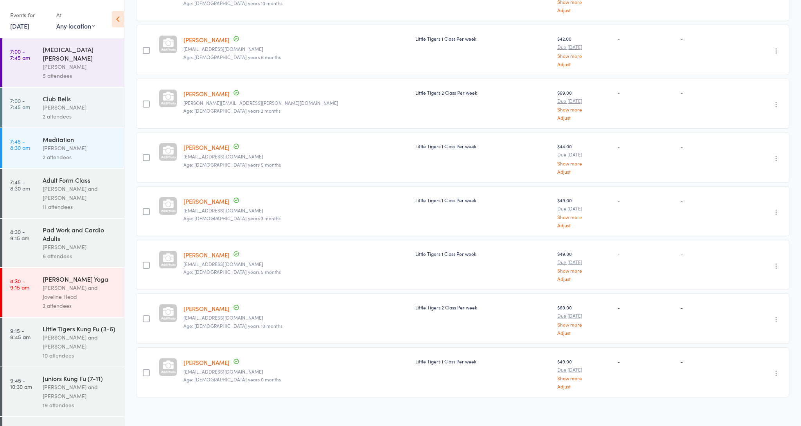
click at [63, 191] on div "[PERSON_NAME] and [PERSON_NAME]" at bounding box center [80, 193] width 75 height 18
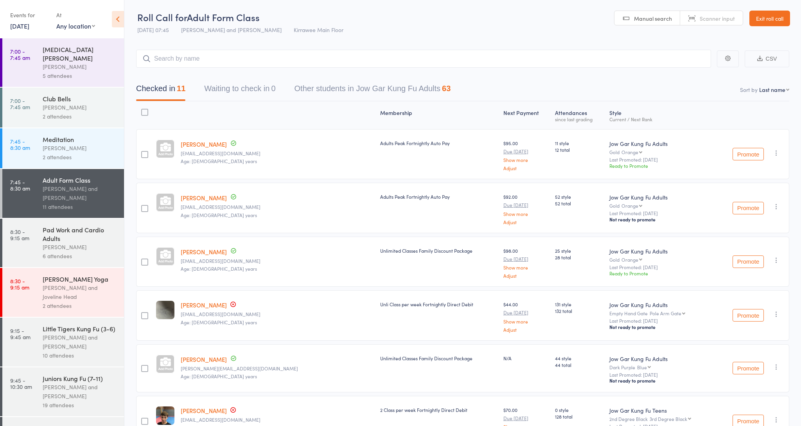
drag, startPoint x: 65, startPoint y: 315, endPoint x: 70, endPoint y: 302, distance: 13.9
click at [65, 318] on div "Little Tigers Kung Fu (3-6) [PERSON_NAME] and [PERSON_NAME] 10 attendees" at bounding box center [83, 342] width 81 height 49
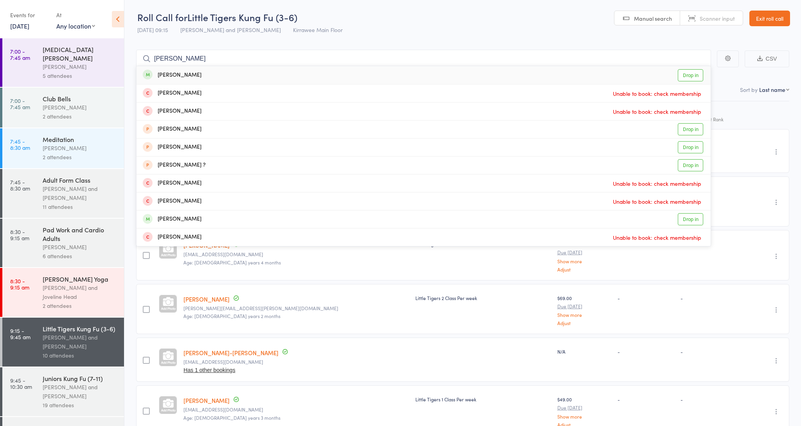
type input "[PERSON_NAME]"
click at [230, 77] on div "[PERSON_NAME] Drop in" at bounding box center [423, 75] width 574 height 18
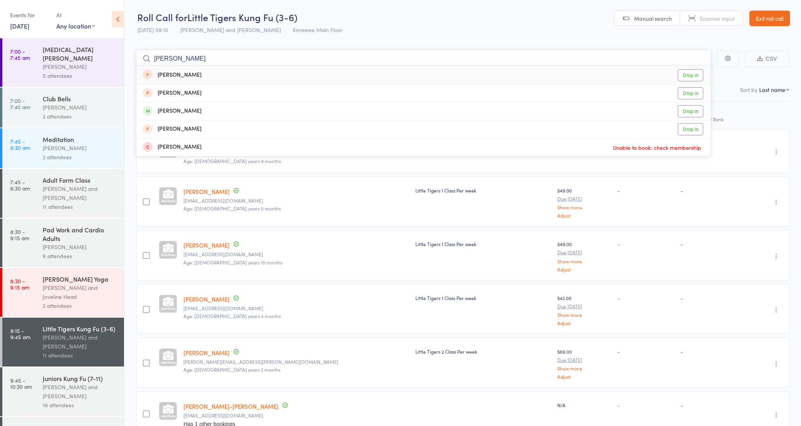
type input "[PERSON_NAME]"
drag, startPoint x: 299, startPoint y: 72, endPoint x: 197, endPoint y: 111, distance: 109.1
click at [197, 111] on div "[PERSON_NAME]" at bounding box center [172, 111] width 59 height 9
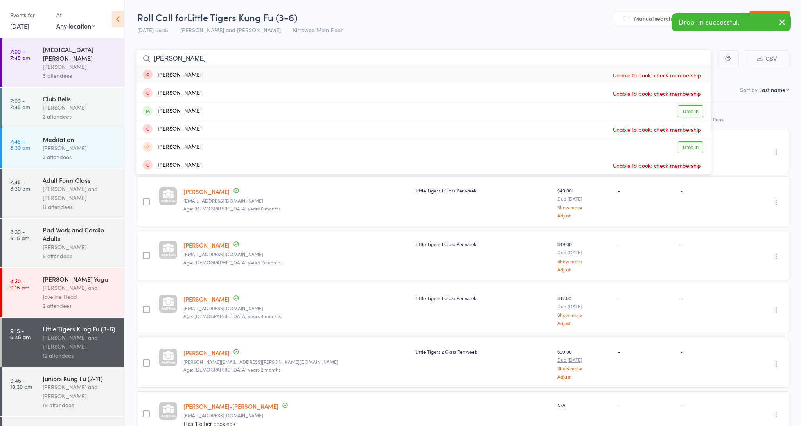
type input "[PERSON_NAME]"
click at [173, 115] on div "[PERSON_NAME]" at bounding box center [172, 111] width 59 height 9
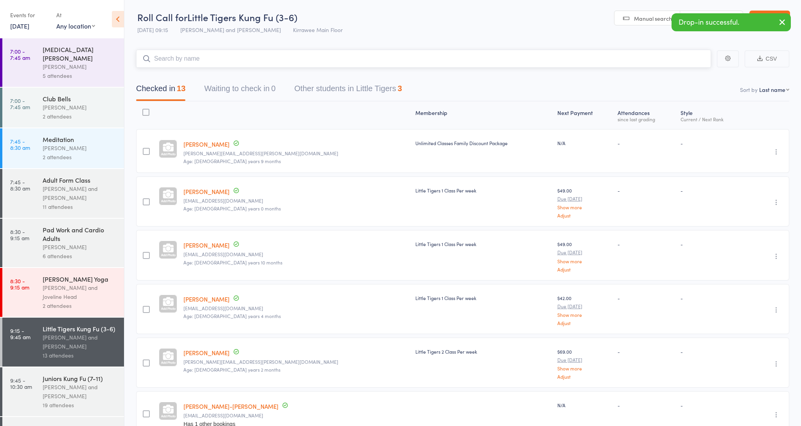
click at [174, 65] on input "search" at bounding box center [423, 59] width 575 height 18
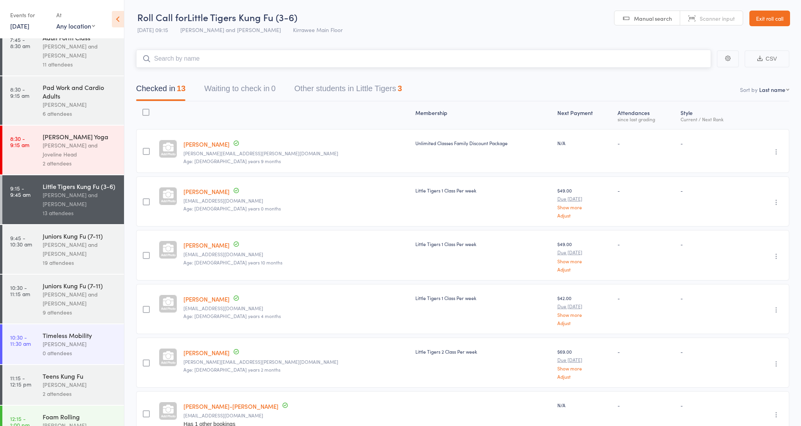
scroll to position [145, 0]
drag, startPoint x: 74, startPoint y: 379, endPoint x: 81, endPoint y: 370, distance: 11.7
click at [81, 370] on div "Teens Kung [PERSON_NAME] Head 2 attendees" at bounding box center [83, 383] width 81 height 40
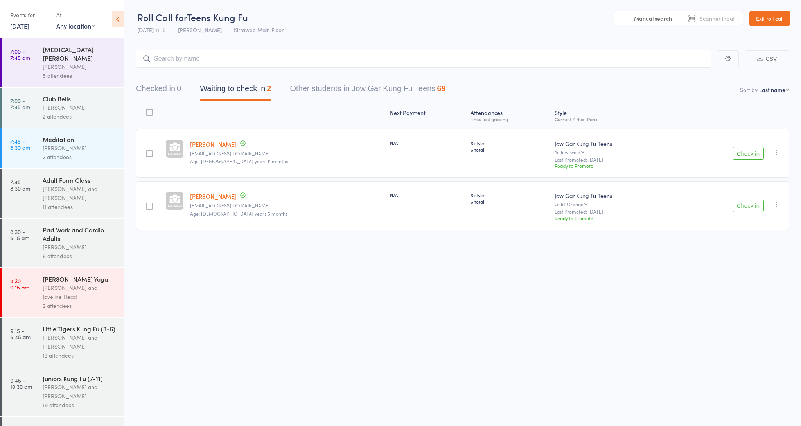
click at [741, 156] on button "Check in" at bounding box center [748, 153] width 31 height 13
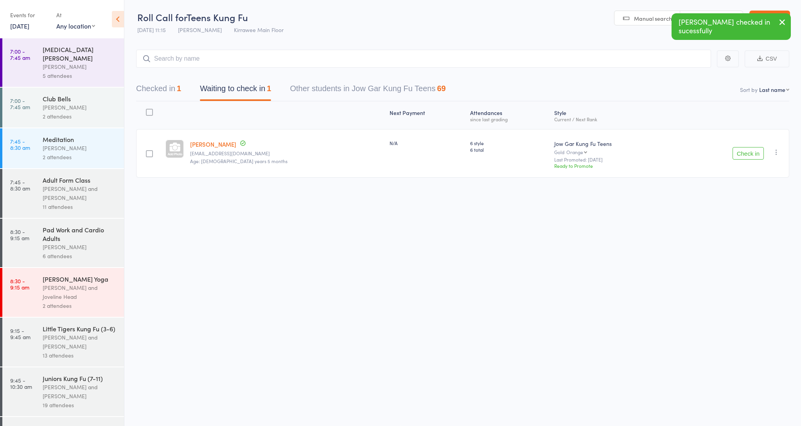
click at [749, 153] on button "Check in" at bounding box center [748, 153] width 31 height 13
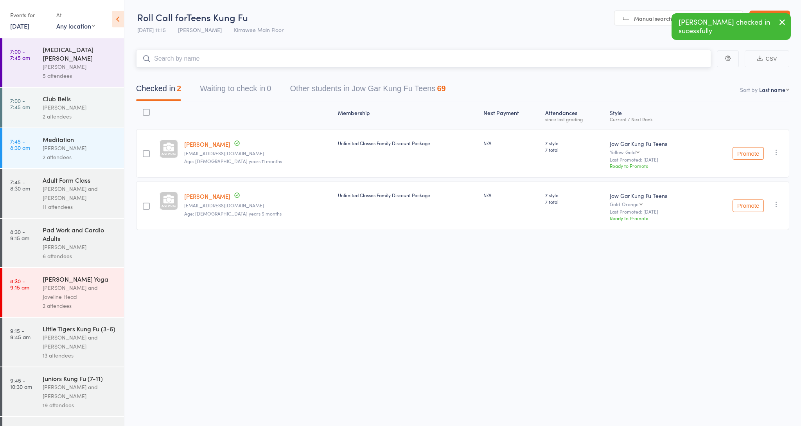
click at [215, 61] on input "search" at bounding box center [423, 59] width 575 height 18
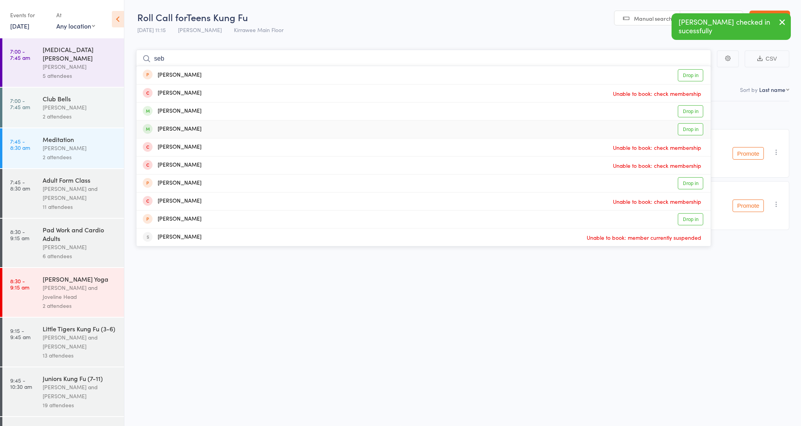
type input "seb"
click at [687, 133] on link "Drop in" at bounding box center [690, 129] width 25 height 12
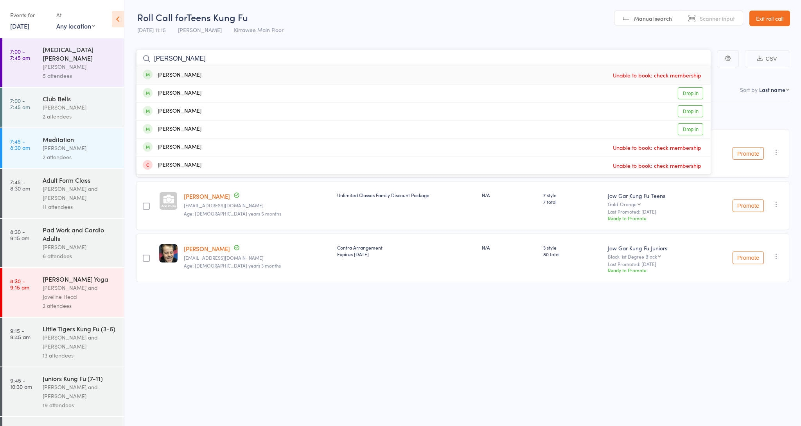
type input "[PERSON_NAME]"
click at [678, 92] on link "Drop in" at bounding box center [690, 93] width 25 height 12
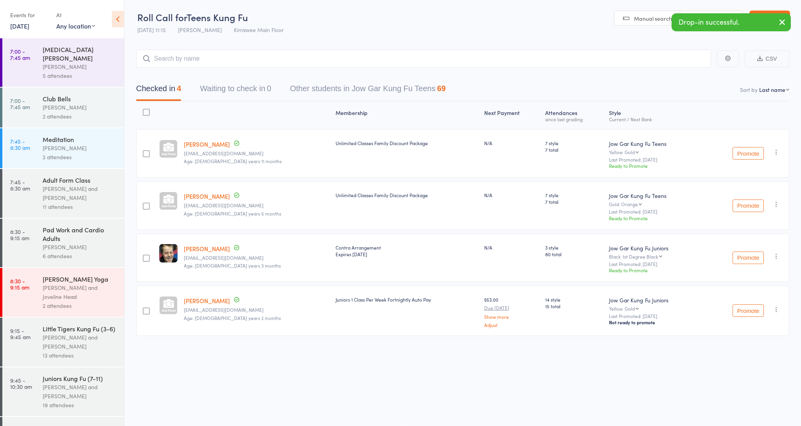
scroll to position [0, 0]
click at [781, 307] on div "Promote Undo check-in Promote Send message Add Note Add Task Add Flag Remove Ma…" at bounding box center [745, 310] width 87 height 50
click at [774, 309] on icon "button" at bounding box center [776, 309] width 8 height 8
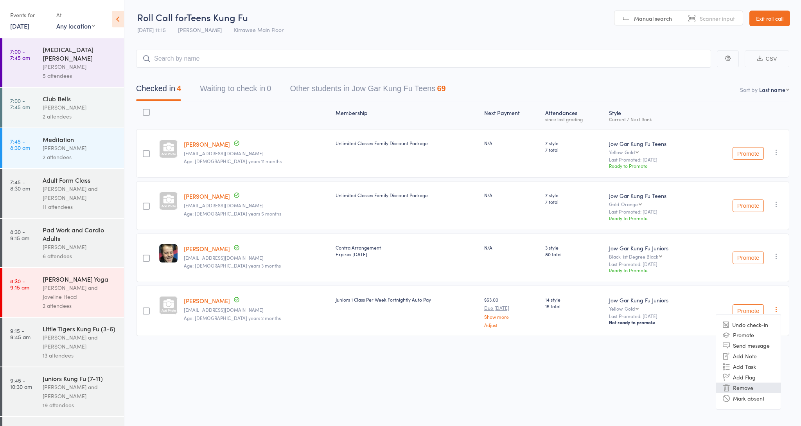
click at [745, 389] on li "Remove" at bounding box center [748, 387] width 65 height 11
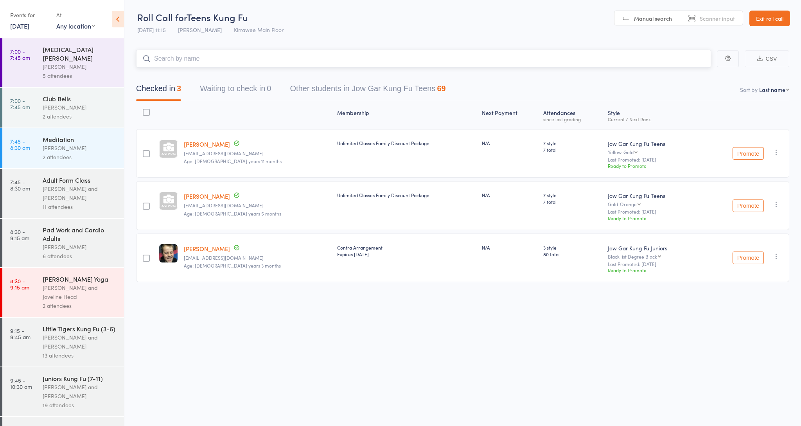
click at [266, 57] on input "search" at bounding box center [423, 59] width 575 height 18
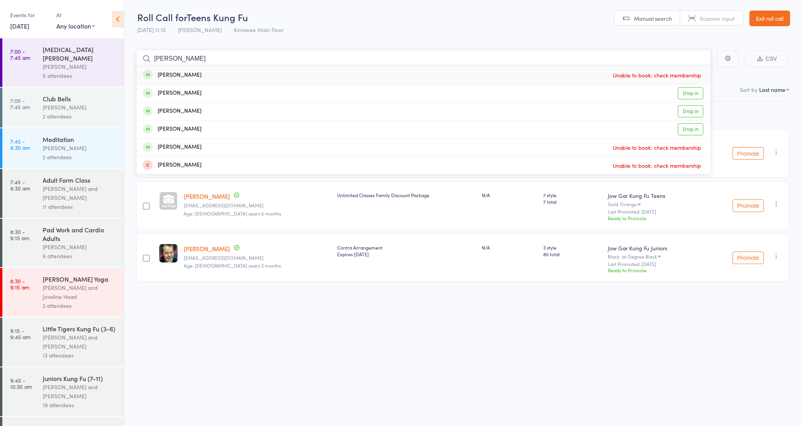
type input "[PERSON_NAME]"
drag, startPoint x: 273, startPoint y: 61, endPoint x: 695, endPoint y: 113, distance: 425.1
click at [695, 113] on link "Drop in" at bounding box center [690, 111] width 25 height 12
